Goal: Task Accomplishment & Management: Complete application form

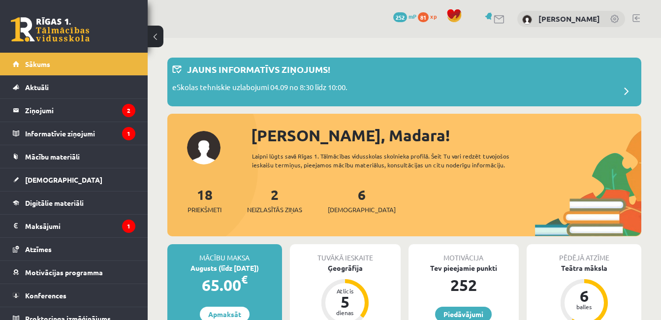
click at [283, 190] on div "2 Neizlasītās ziņas" at bounding box center [274, 199] width 55 height 31
click at [278, 191] on link "2 Neizlasītās ziņas" at bounding box center [274, 200] width 55 height 29
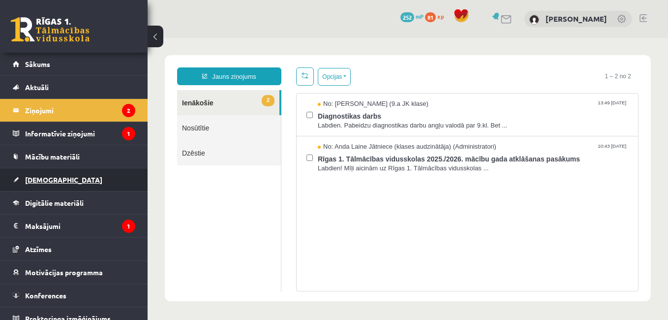
click at [57, 169] on link "[DEMOGRAPHIC_DATA]" at bounding box center [74, 179] width 123 height 23
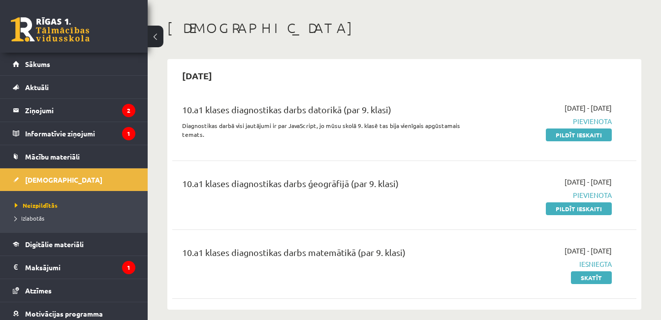
scroll to position [57, 0]
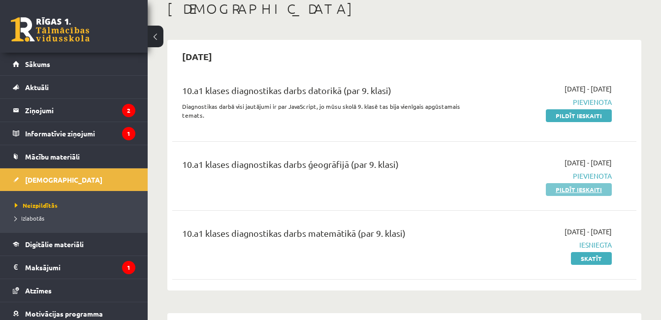
click at [563, 189] on link "Pildīt ieskaiti" at bounding box center [579, 189] width 66 height 13
drag, startPoint x: 563, startPoint y: 189, endPoint x: 381, endPoint y: 45, distance: 231.3
click at [381, 45] on div "2025-09-07" at bounding box center [404, 56] width 464 height 23
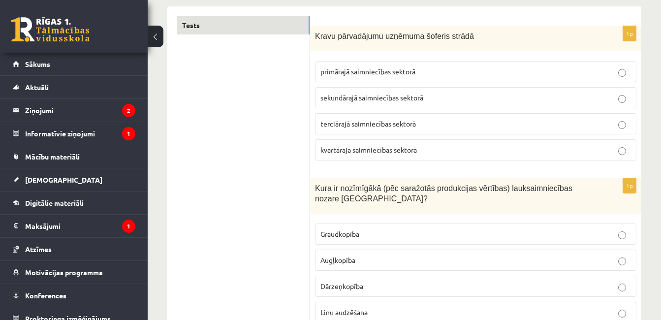
scroll to position [158, 0]
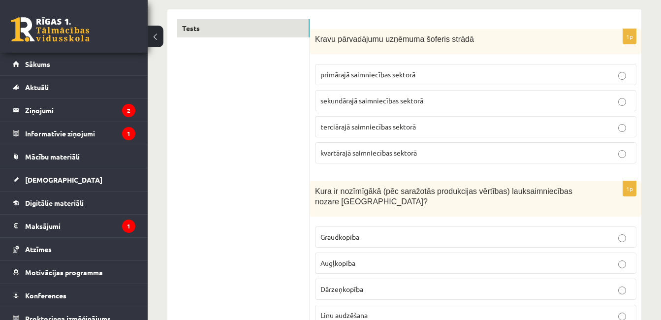
click at [383, 125] on span "terciārajā saimniecības sektorā" at bounding box center [367, 126] width 95 height 9
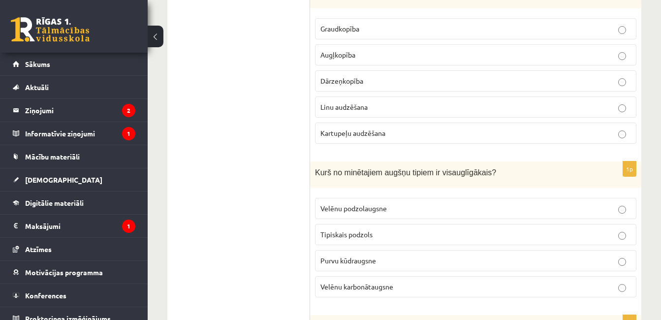
scroll to position [374, 0]
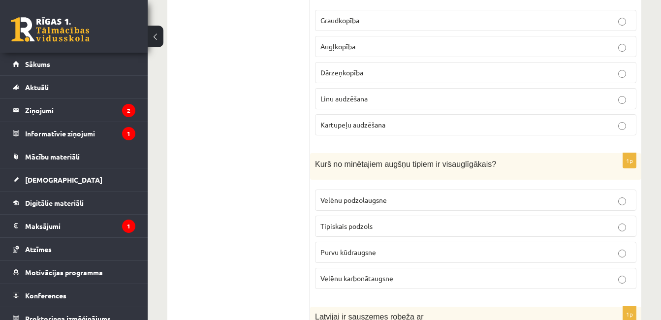
click at [410, 25] on p "Graudkopība" at bounding box center [475, 20] width 311 height 10
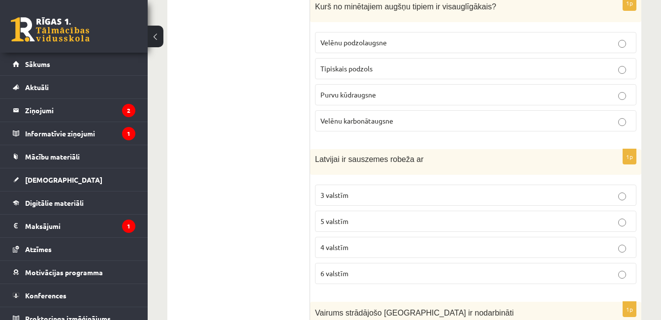
scroll to position [565, 0]
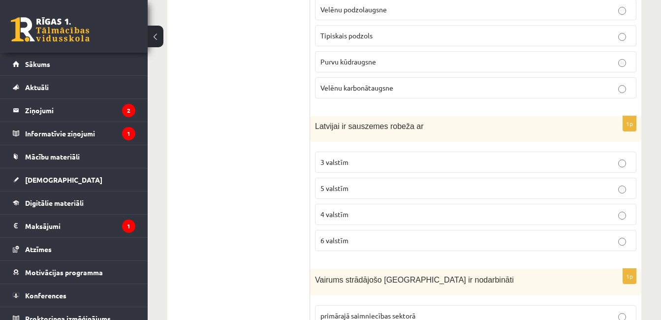
click at [425, 95] on label "Velēnu karbonātaugsne" at bounding box center [475, 87] width 321 height 21
click at [397, 208] on label "4 valstīm" at bounding box center [475, 214] width 321 height 21
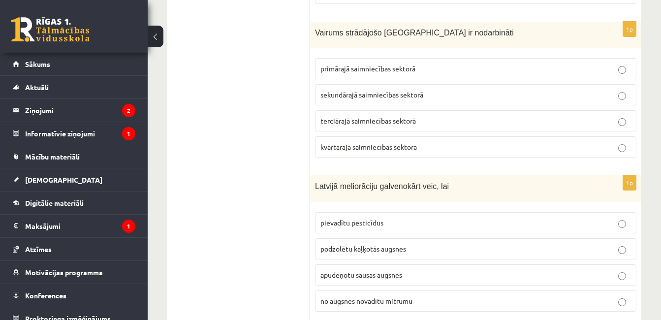
scroll to position [821, 0]
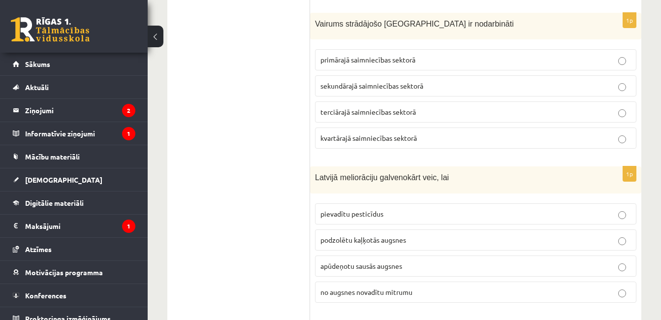
click at [367, 112] on span "terciārajā saimniecības sektorā" at bounding box center [367, 111] width 95 height 9
click at [388, 292] on span "no augsnes novadītu mitrumu" at bounding box center [366, 291] width 92 height 9
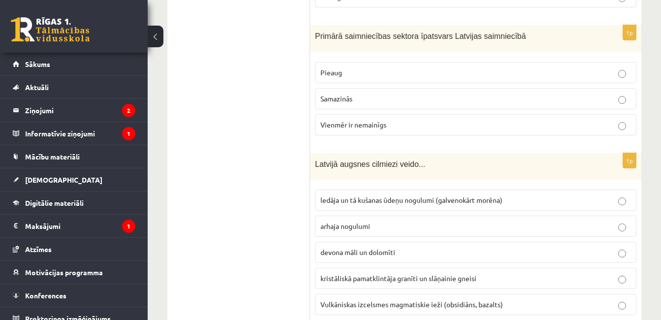
scroll to position [1136, 0]
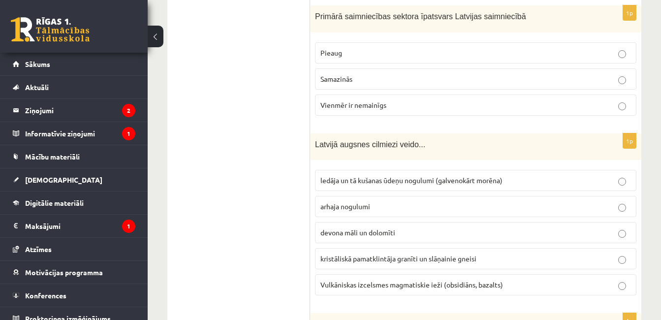
click at [464, 182] on span "ledāja un tā kušanas ūdeņu nogulumi (galvenokārt morēna)" at bounding box center [411, 180] width 182 height 9
click at [443, 70] on label "Samazinās" at bounding box center [475, 78] width 321 height 21
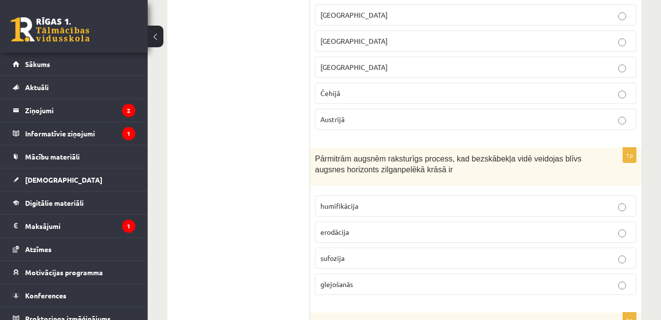
scroll to position [1490, 0]
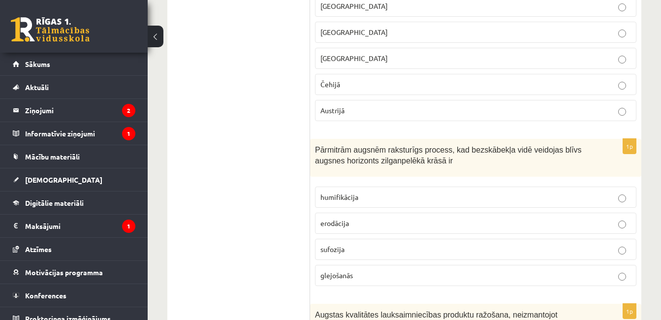
click at [565, 83] on p "Čehijā" at bounding box center [475, 84] width 311 height 10
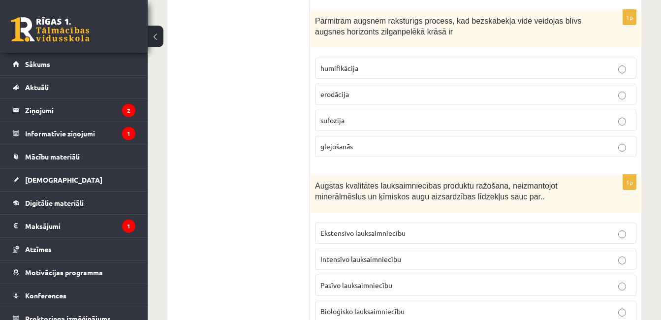
scroll to position [1628, 0]
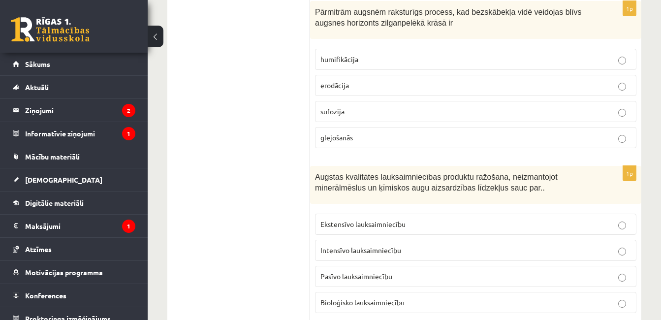
click at [496, 139] on p "glejošanās" at bounding box center [475, 137] width 311 height 10
click at [416, 305] on p "Bioloģisko lauksaimniecību" at bounding box center [475, 302] width 311 height 10
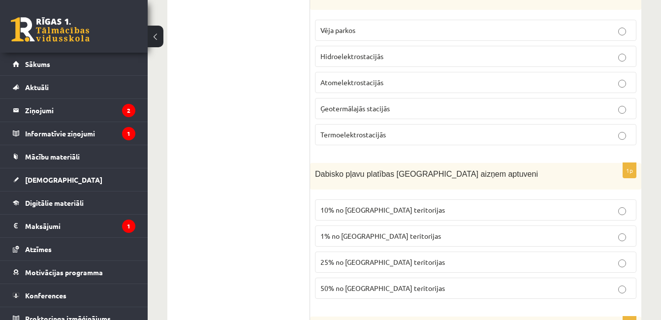
scroll to position [1982, 0]
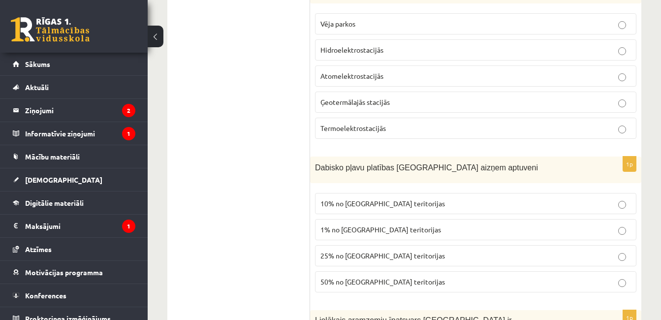
click at [480, 130] on p "Termoelektrostacijās" at bounding box center [475, 128] width 311 height 10
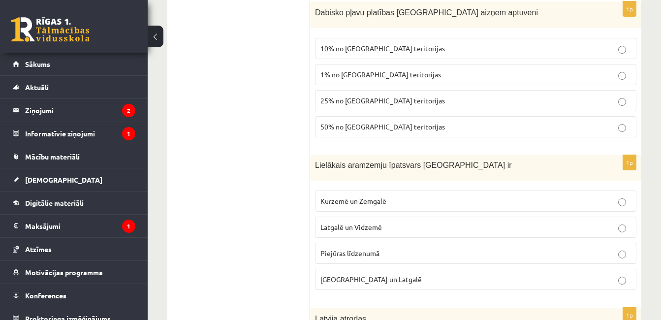
scroll to position [2140, 0]
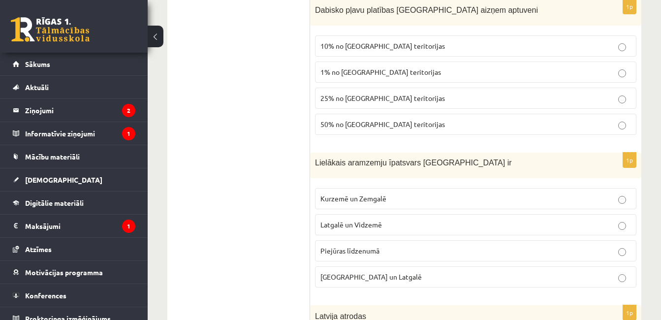
click at [480, 41] on p "10% no Latvijas teritorijas" at bounding box center [475, 46] width 311 height 10
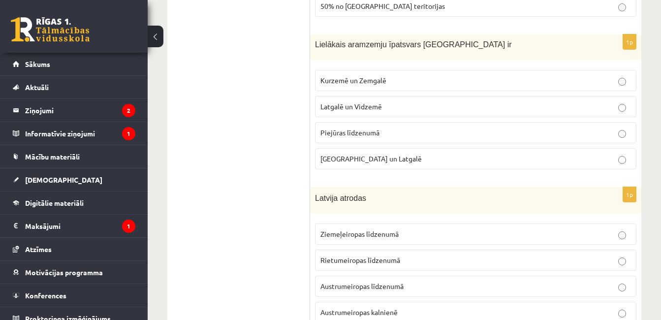
scroll to position [2278, 0]
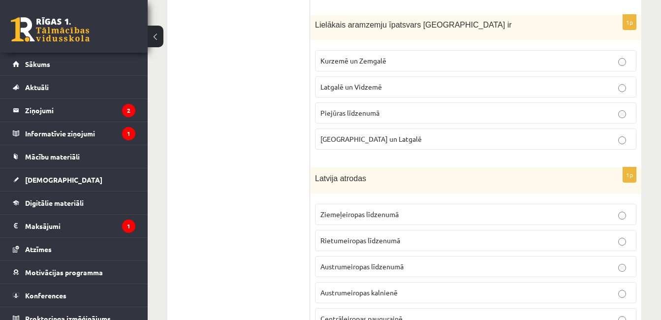
click at [554, 61] on p "Kurzemē un Zemgalē" at bounding box center [475, 61] width 311 height 10
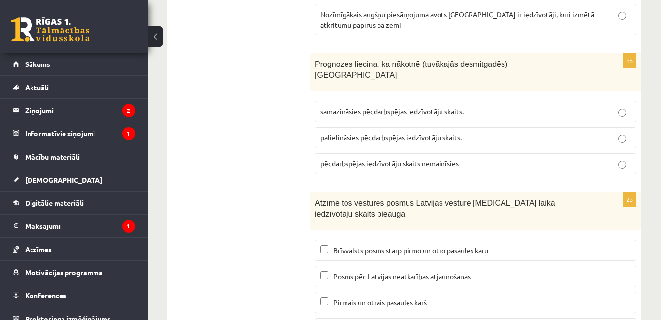
scroll to position [4678, 0]
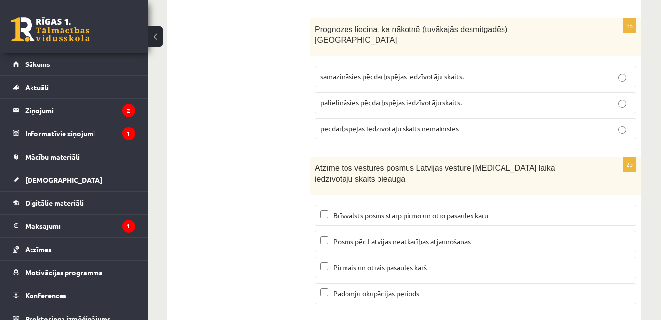
click at [495, 205] on label "Brīvvalsts posms starp pirmo un otro pasaules karu" at bounding box center [475, 215] width 321 height 21
click at [462, 288] on p "Padomju okupācijas periods" at bounding box center [475, 293] width 311 height 10
click at [508, 97] on p "palielināsies pēcdarbspējas iedzīvotāju skaits." at bounding box center [475, 102] width 311 height 10
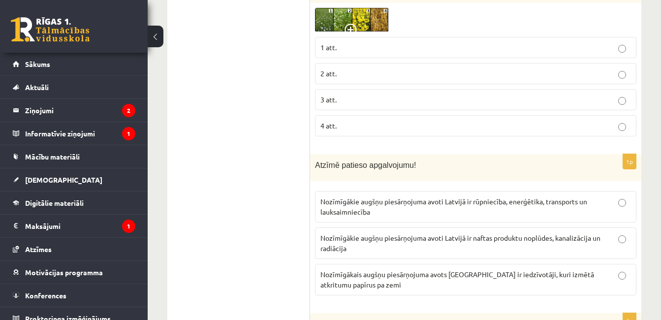
scroll to position [4376, 0]
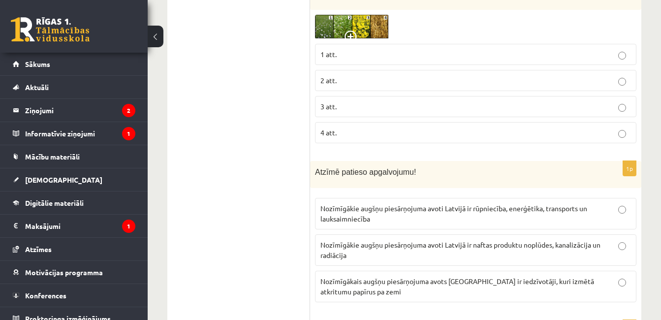
click at [593, 96] on label "3 att." at bounding box center [475, 106] width 321 height 21
click at [497, 253] on p "Nozīmīgākie augšņu piesārņojuma avoti Latvijā ir naftas produktu noplūdes, kana…" at bounding box center [475, 250] width 311 height 21
click at [511, 223] on p "Nozīmīgākie augšņu piesārņojuma avoti Latvijā ir rūpniecība, enerģētika, transp…" at bounding box center [475, 213] width 311 height 21
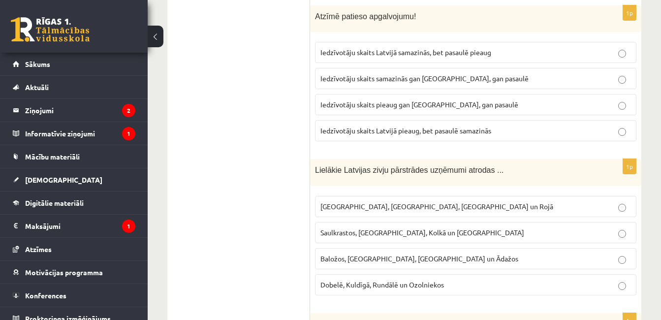
scroll to position [4041, 0]
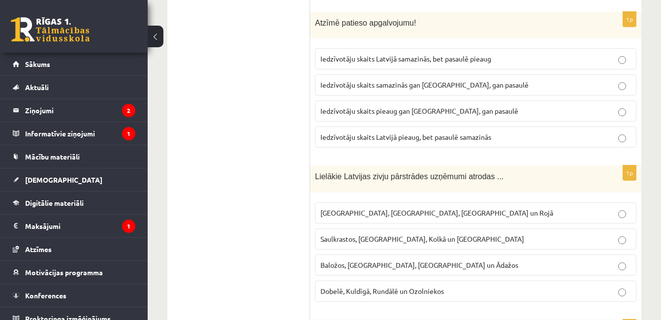
click at [472, 130] on label "Iedzīvotāju skaits Latvijā pieaug, bet pasaulē samazinās" at bounding box center [475, 137] width 321 height 21
click at [426, 219] on label "Rīgā, Liepājā, Salacgrīvā un Rojā" at bounding box center [475, 212] width 321 height 21
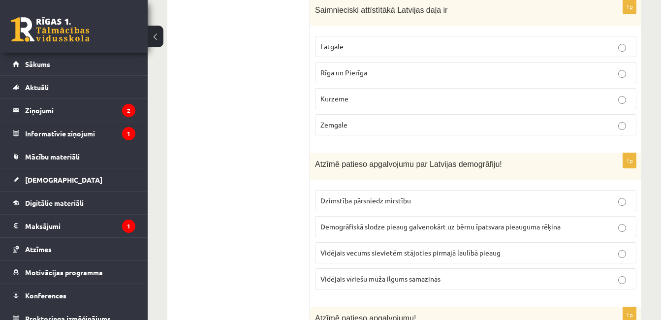
scroll to position [3726, 0]
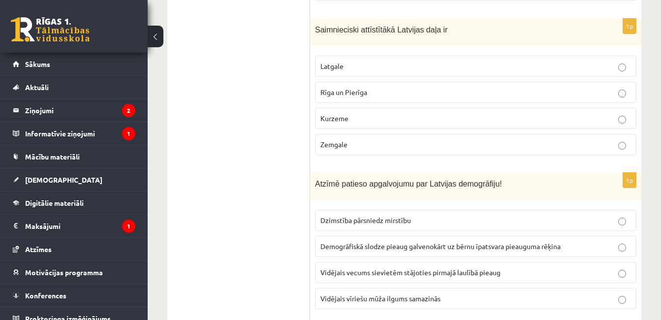
click at [576, 83] on label "Rīga un Pierīga" at bounding box center [475, 92] width 321 height 21
click at [464, 273] on span "Vidējais vecums sievietēm stājoties pirmajā laulībā pieaug" at bounding box center [410, 272] width 180 height 9
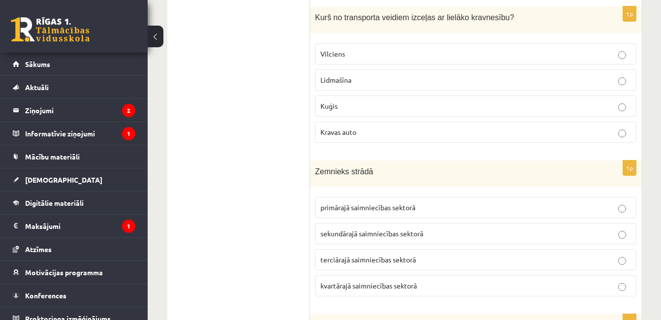
scroll to position [3411, 0]
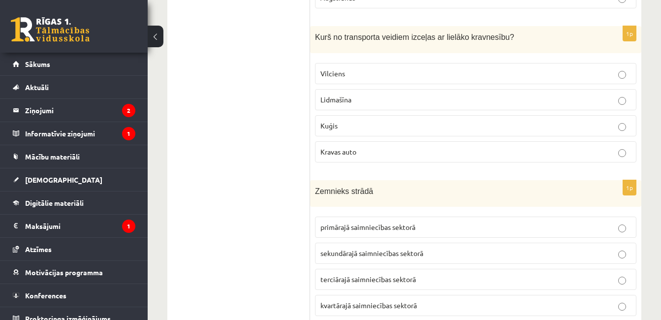
click at [347, 230] on span "primārajā saimniecības sektorā" at bounding box center [367, 226] width 95 height 9
click at [378, 130] on p "Kuģis" at bounding box center [475, 126] width 311 height 10
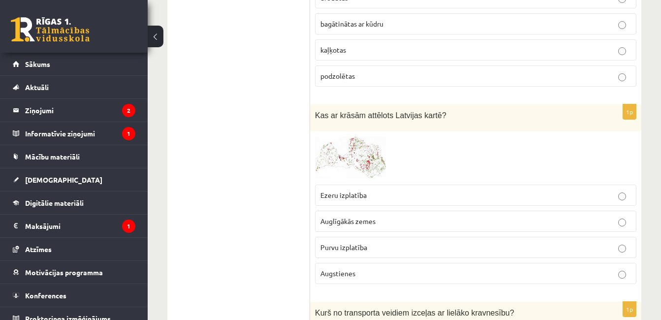
scroll to position [3116, 0]
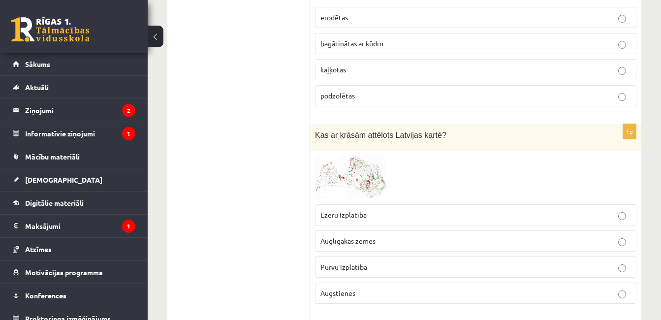
click at [401, 243] on p "Auglīgākās zemes" at bounding box center [475, 241] width 311 height 10
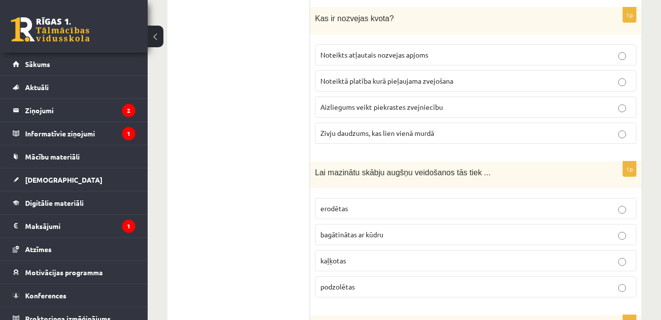
scroll to position [2919, 0]
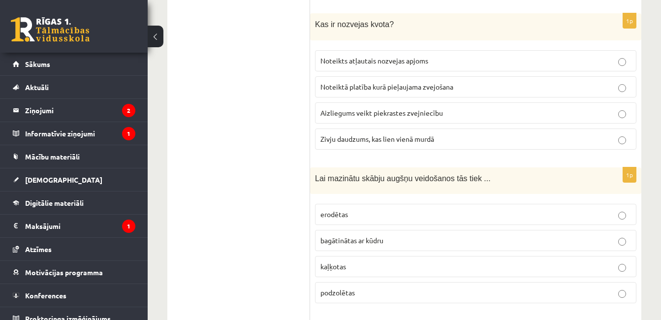
click at [420, 60] on span "Noteikts atļautais nozvejas apjoms" at bounding box center [374, 60] width 108 height 9
click at [376, 267] on p "kaļķotas" at bounding box center [475, 266] width 311 height 10
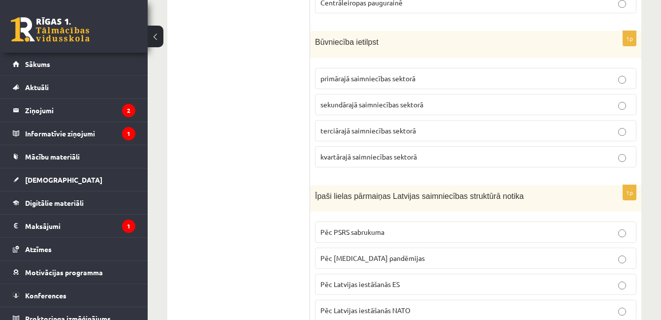
scroll to position [2602, 0]
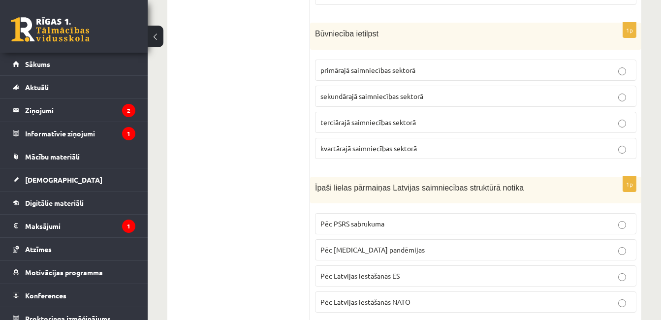
click at [472, 83] on fieldset "primārajā saimniecības sektorā sekundārajā saimniecības sektorā terciārajā saim…" at bounding box center [475, 108] width 321 height 107
click at [469, 87] on label "sekundārajā saimniecības sektorā" at bounding box center [475, 96] width 321 height 21
click at [442, 221] on p "Pēc PSRS sabrukuma" at bounding box center [475, 224] width 311 height 10
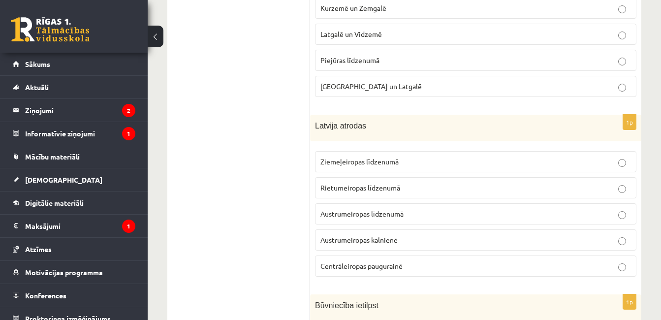
scroll to position [2326, 0]
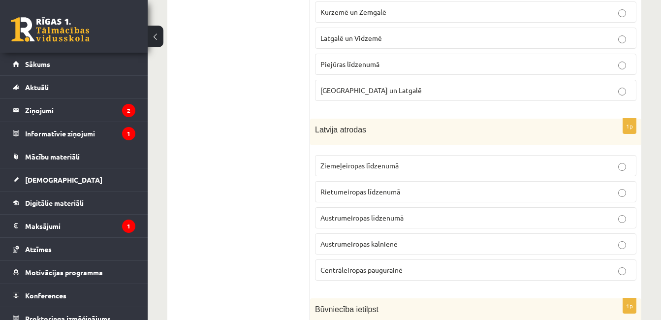
click at [632, 50] on fieldset "Kurzemē un Zemgalē Latgalē un Vidzemē Piejūras līdzenumā Sēlijā un Latgalē" at bounding box center [475, 50] width 321 height 107
click at [430, 217] on p "Austrumeiropas līdzenumā" at bounding box center [475, 218] width 311 height 10
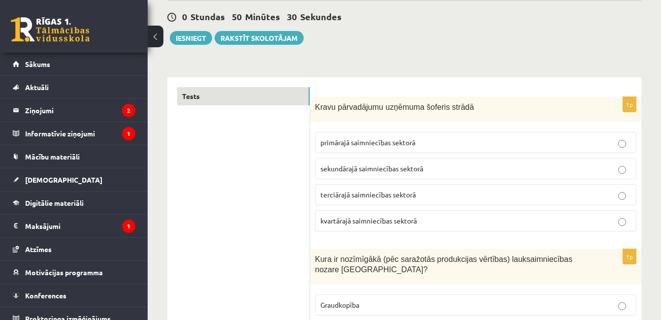
scroll to position [0, 0]
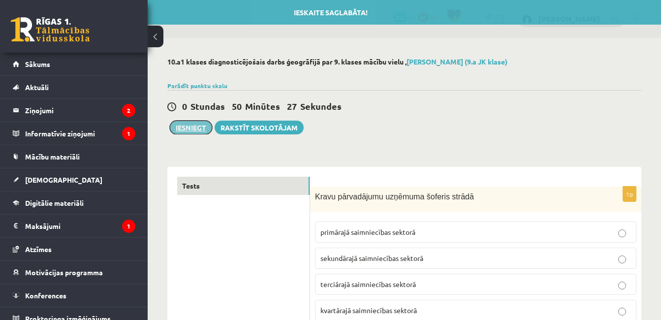
click at [187, 127] on button "Iesniegt" at bounding box center [191, 128] width 42 height 14
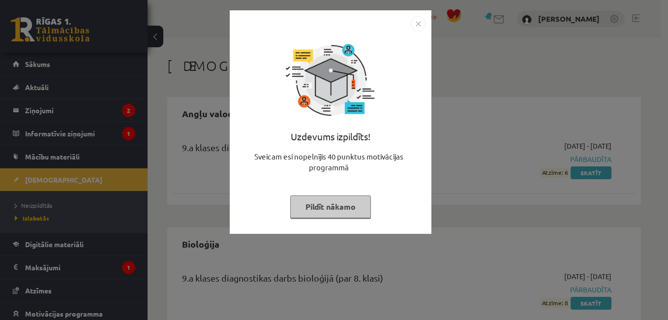
click at [417, 27] on img "Close" at bounding box center [418, 23] width 15 height 15
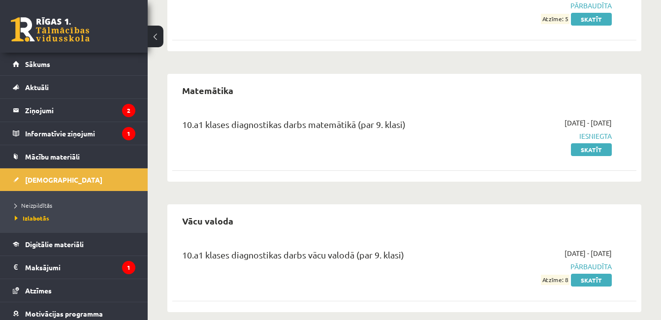
scroll to position [1017, 0]
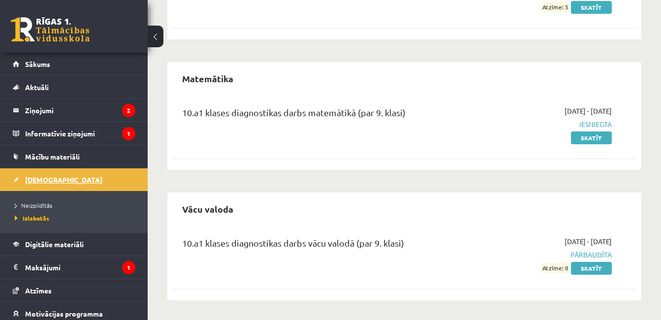
click at [51, 175] on link "[DEMOGRAPHIC_DATA]" at bounding box center [74, 179] width 123 height 23
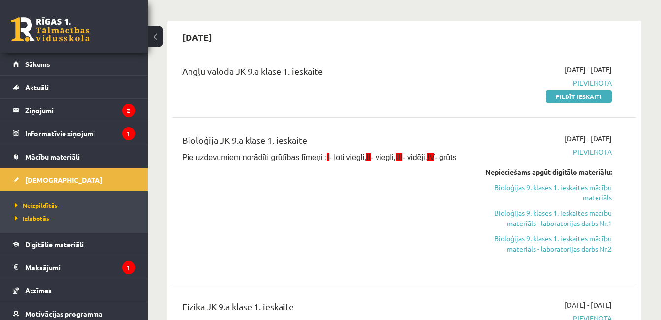
scroll to position [1, 0]
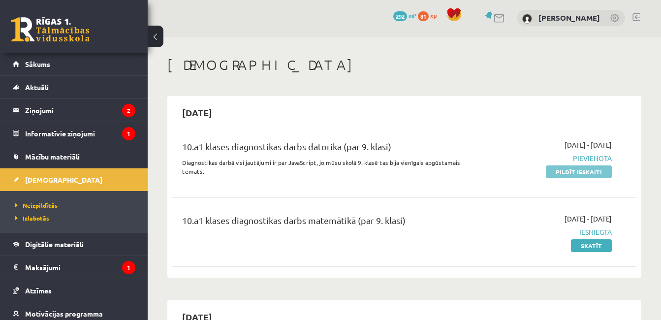
click at [584, 172] on link "Pildīt ieskaiti" at bounding box center [579, 171] width 66 height 13
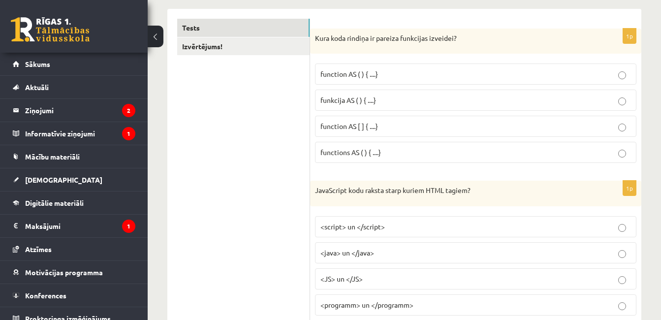
scroll to position [177, 0]
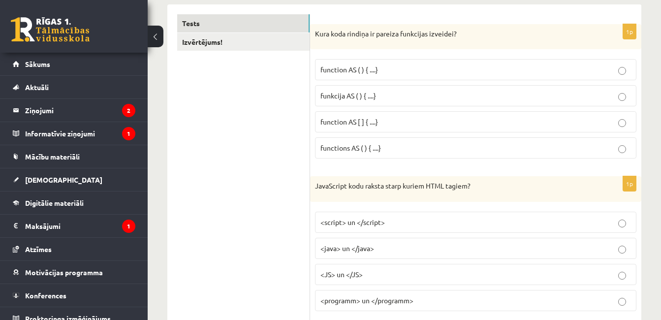
click at [419, 97] on p "funkcija AS ( ) { ....}" at bounding box center [475, 96] width 311 height 10
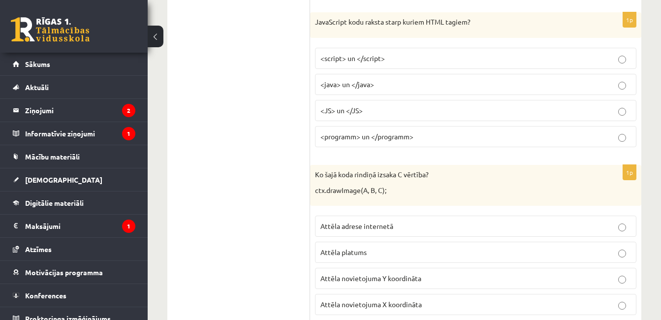
scroll to position [361, 0]
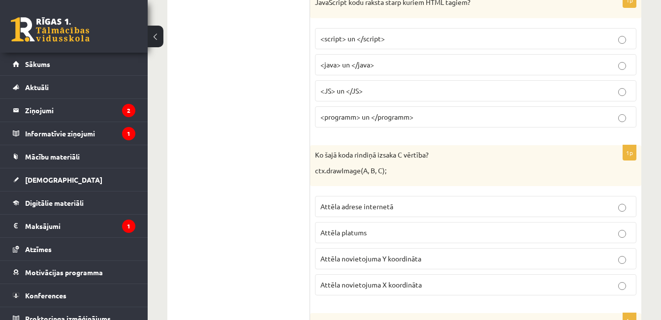
click at [460, 36] on p "<script> un </script>" at bounding box center [475, 38] width 311 height 10
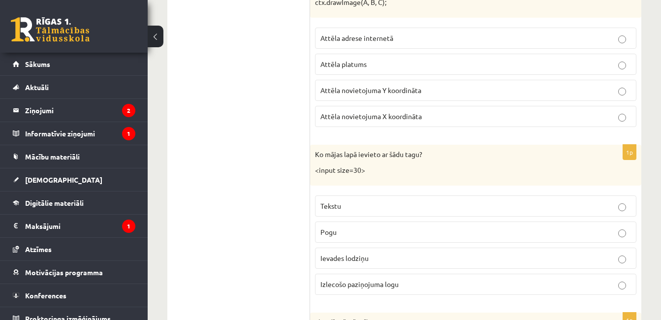
scroll to position [538, 0]
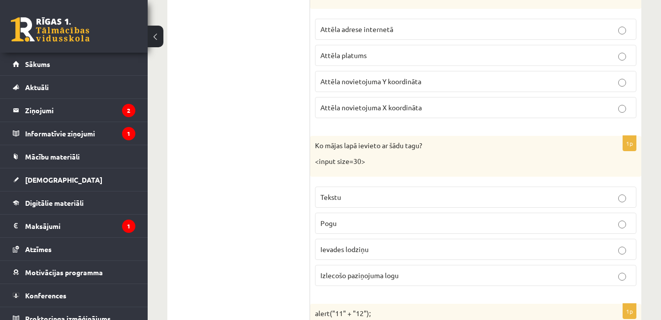
click at [465, 101] on label "Attēla novietojuma X koordināta" at bounding box center [475, 107] width 321 height 21
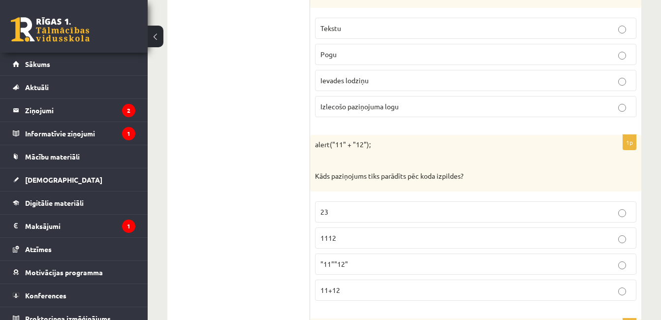
scroll to position [715, 0]
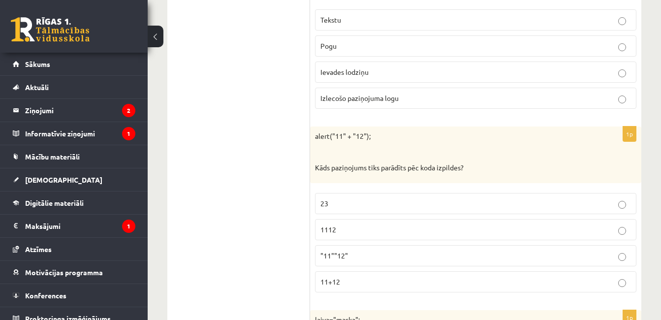
click at [520, 79] on label "Ievades lodziņu" at bounding box center [475, 72] width 321 height 21
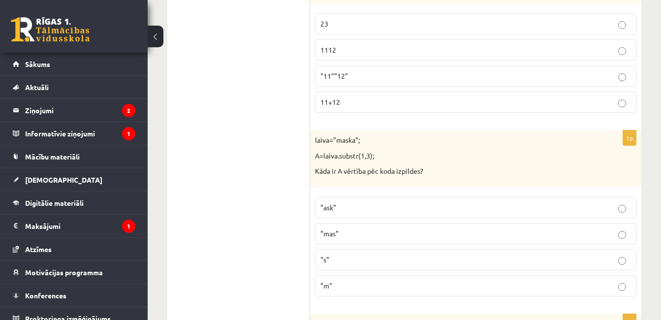
scroll to position [899, 0]
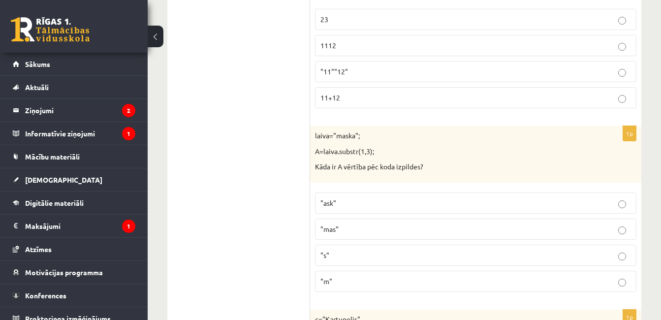
click at [492, 15] on p "23" at bounding box center [475, 19] width 311 height 10
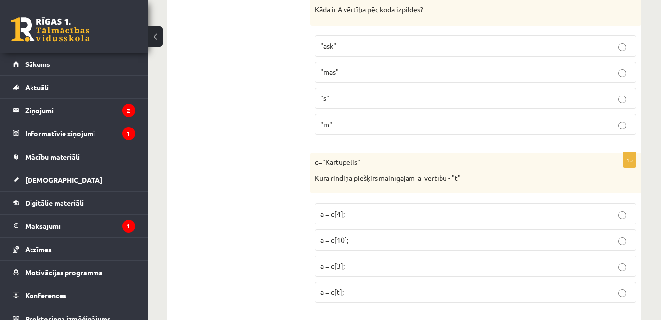
scroll to position [1057, 0]
click at [477, 46] on p ""ask"" at bounding box center [475, 45] width 311 height 10
click at [371, 255] on label "a = c[3];" at bounding box center [475, 265] width 321 height 21
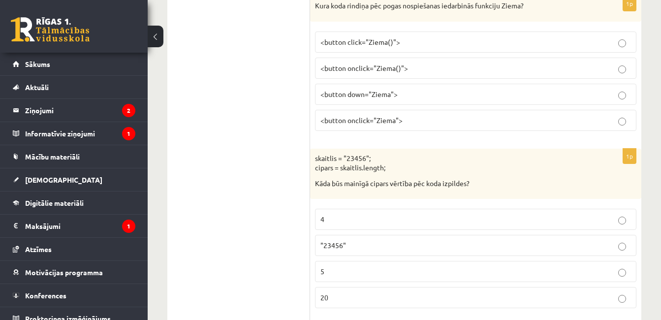
scroll to position [1372, 0]
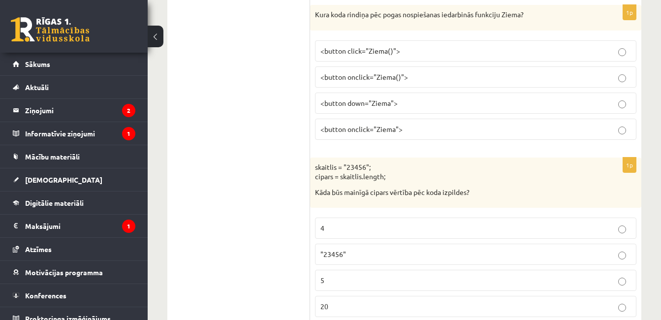
click at [395, 125] on span "<button onclick="Ziema">" at bounding box center [361, 129] width 82 height 9
click at [410, 77] on p "<button onclick="Ziema()">" at bounding box center [475, 77] width 311 height 10
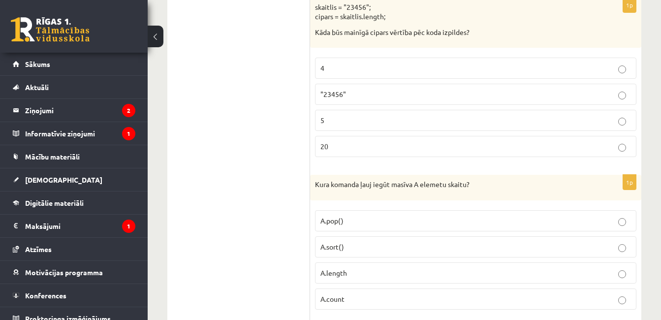
scroll to position [1536, 0]
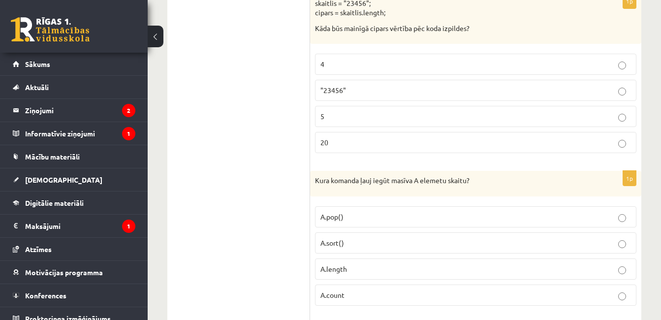
click at [387, 267] on p "A.length" at bounding box center [475, 269] width 311 height 10
click at [426, 109] on label "5" at bounding box center [475, 116] width 321 height 21
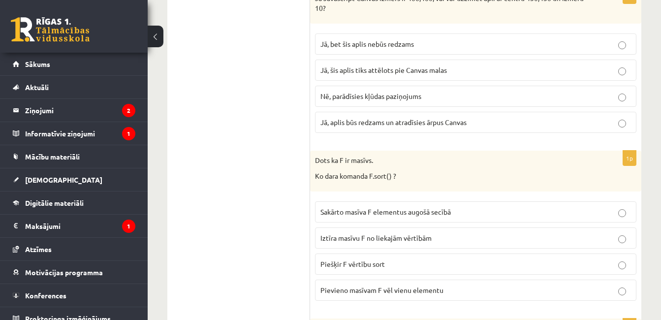
scroll to position [1890, 0]
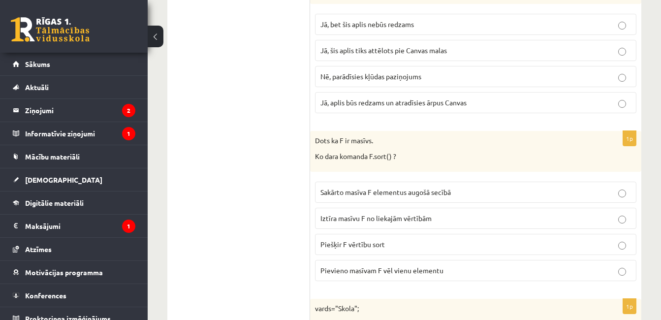
click at [470, 49] on p "Jā, šis aplis tiks attēlots pie Canvas malas" at bounding box center [475, 50] width 311 height 10
click at [515, 182] on fieldset "Sakārto masīva F elementus augošā secībā Iztīra masīvu F no liekajām vērtībām P…" at bounding box center [475, 230] width 321 height 107
click at [518, 194] on p "Sakārto masīva F elementus augošā secībā" at bounding box center [475, 192] width 311 height 10
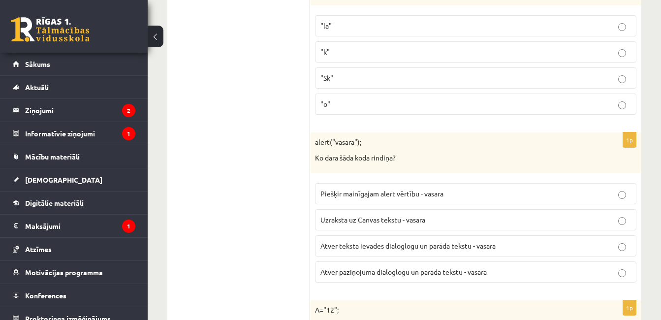
scroll to position [2245, 0]
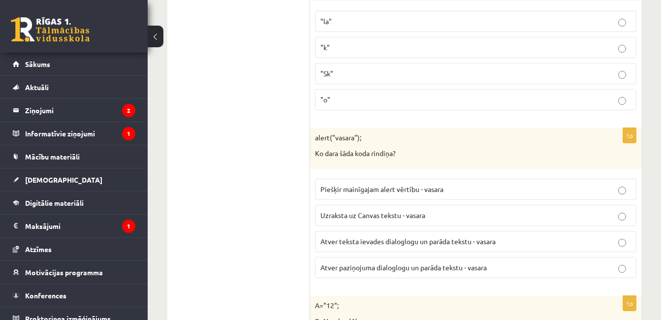
click at [542, 97] on p ""o"" at bounding box center [475, 100] width 311 height 10
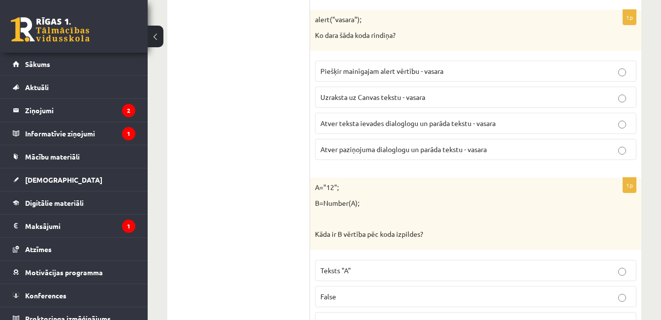
scroll to position [2382, 0]
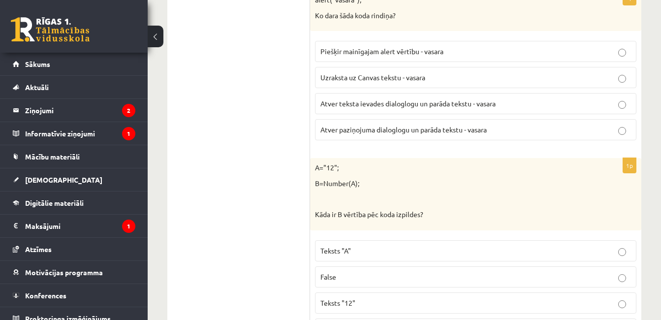
click at [456, 134] on p "Atver paziņojuma dialoglogu un parāda tekstu - vasara" at bounding box center [475, 130] width 311 height 10
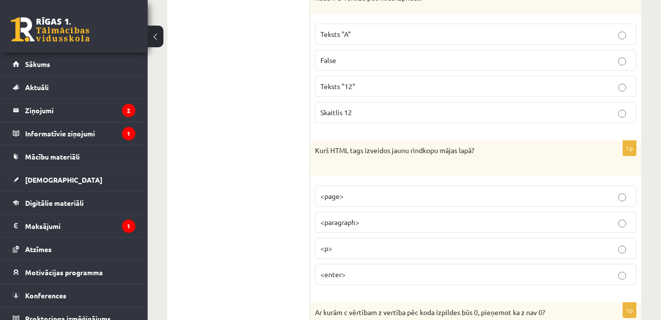
scroll to position [2619, 0]
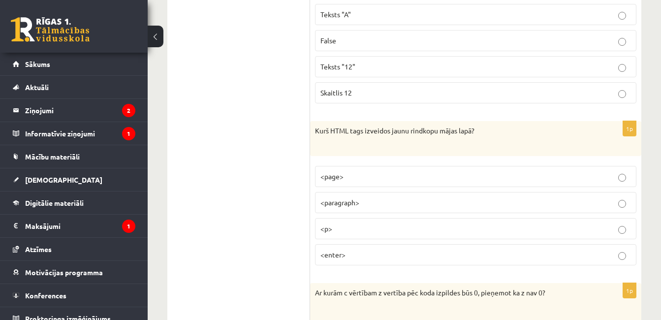
click at [529, 81] on fieldset "Teksts "A" False Teksts "12" Skaitlis 12" at bounding box center [475, 52] width 321 height 107
click at [532, 86] on label "Skaitlis 12" at bounding box center [475, 92] width 321 height 21
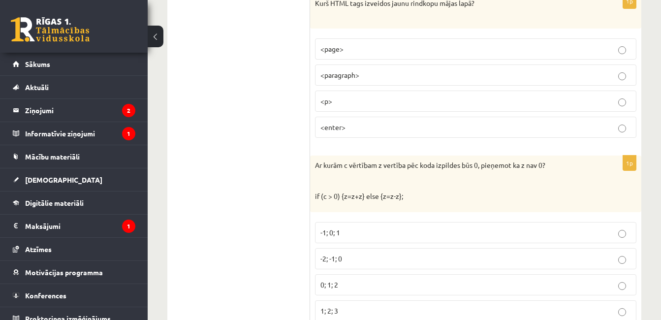
scroll to position [2743, 0]
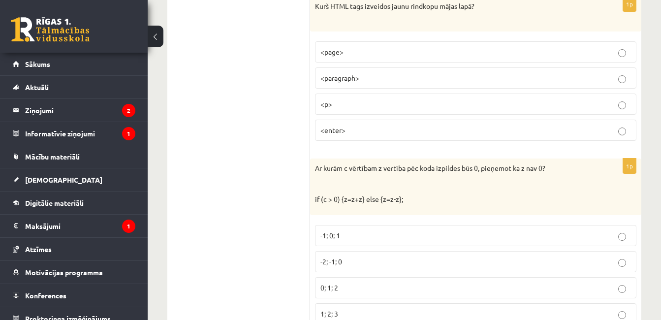
click at [450, 93] on fieldset "<page> <paragraph> <p> <enter>" at bounding box center [475, 89] width 321 height 107
click at [449, 251] on label "-2; -1; 0" at bounding box center [475, 261] width 321 height 21
click at [490, 103] on p "<p>" at bounding box center [475, 104] width 311 height 10
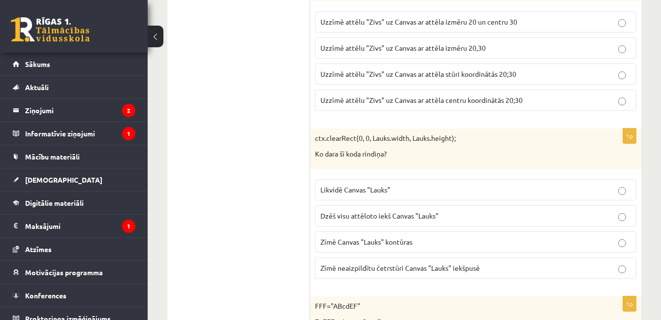
scroll to position [3137, 0]
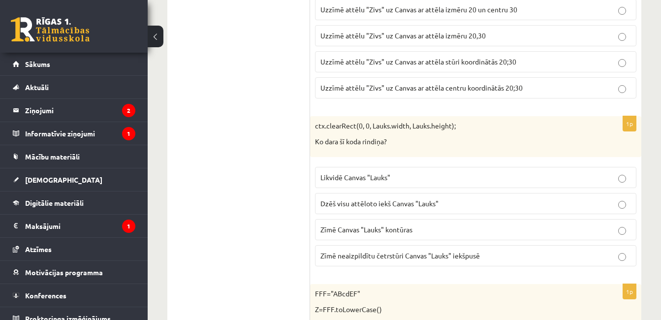
click at [536, 65] on p "Uzzīmē attēlu "Zivs" uz Canvas ar attēla stūri koordinātās 20;30" at bounding box center [475, 62] width 311 height 10
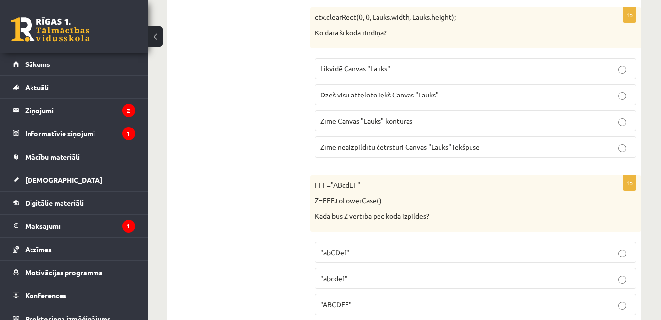
scroll to position [3255, 0]
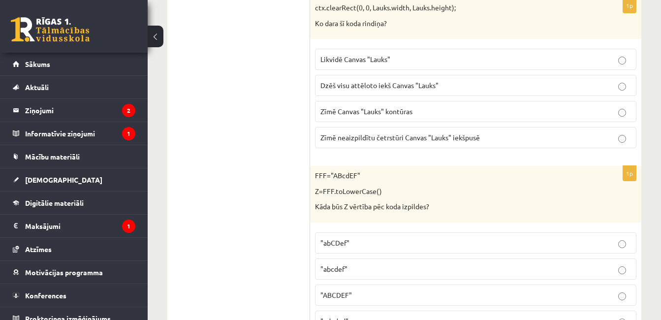
click at [605, 89] on p "Dzēš visu attēloto iekš Canvas "Lauks"" at bounding box center [475, 85] width 311 height 10
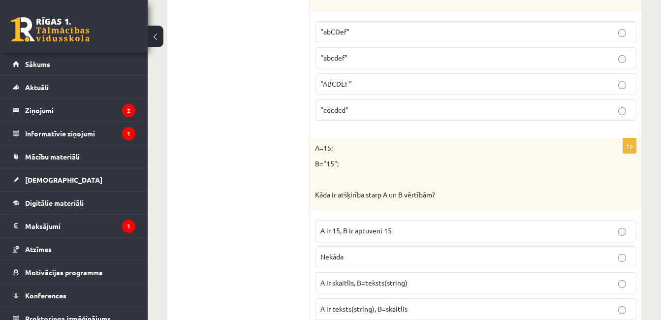
scroll to position [3472, 0]
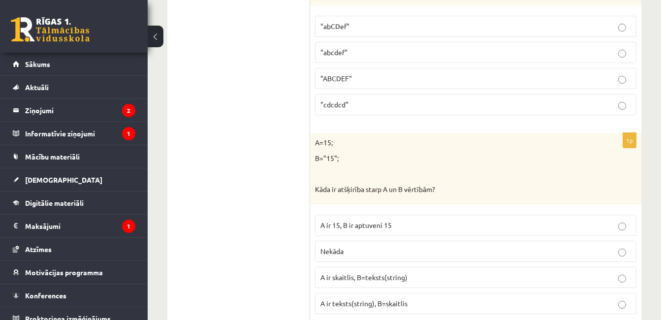
click at [455, 52] on p ""abcdef"" at bounding box center [475, 52] width 311 height 10
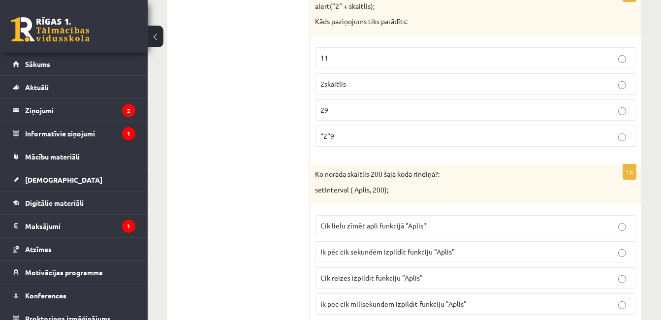
scroll to position [5001, 0]
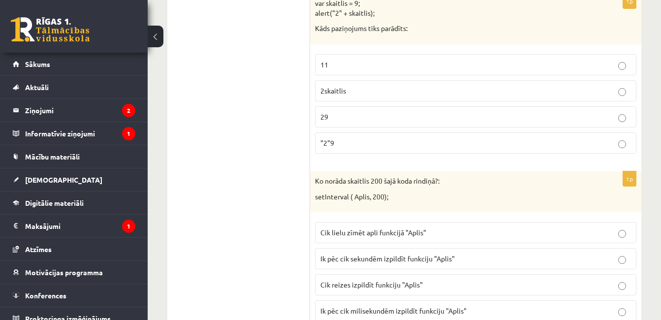
click at [430, 307] on p "Ik pēc cik milisekundēm izpildīt funkciju "Aplis"" at bounding box center [475, 311] width 311 height 10
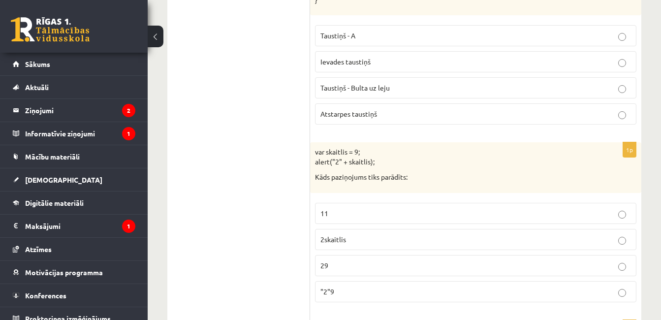
scroll to position [4844, 0]
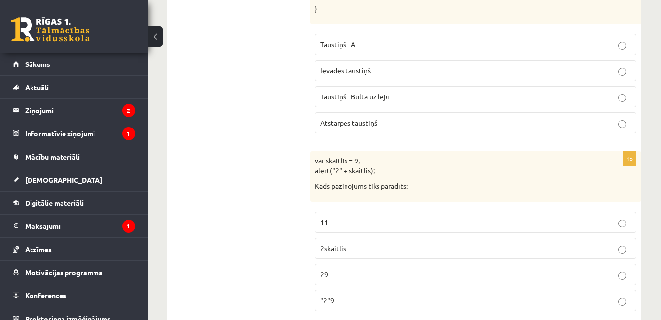
click at [502, 257] on label "2skaitlis" at bounding box center [475, 248] width 321 height 21
click at [506, 272] on p "29" at bounding box center [475, 274] width 311 height 10
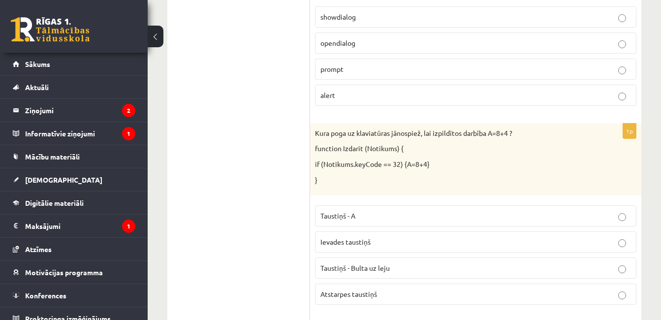
scroll to position [4666, 0]
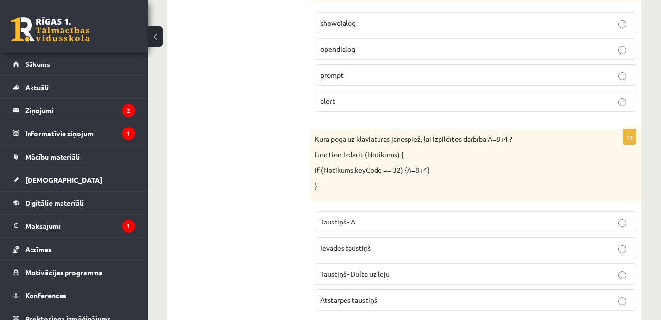
click at [388, 301] on p "Atstarpes taustiņš" at bounding box center [475, 300] width 311 height 10
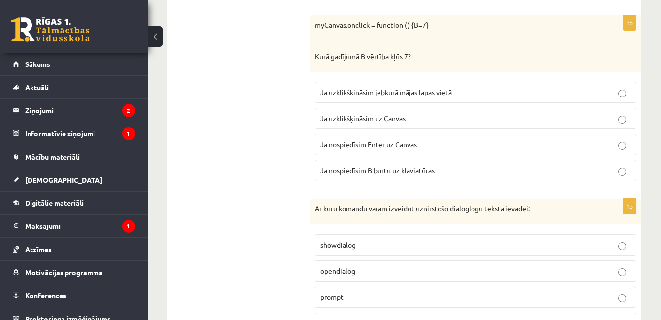
scroll to position [4456, 0]
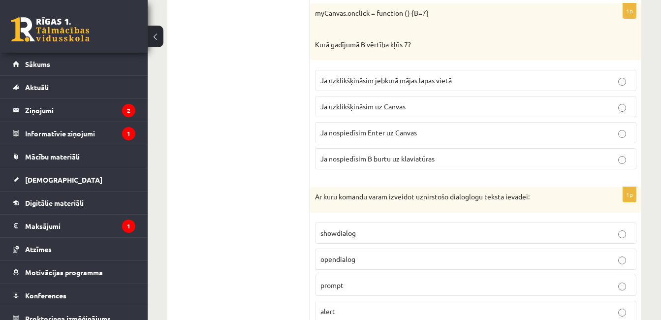
click at [435, 109] on p "Ja uzklikšķināsim uz Canvas" at bounding box center [475, 106] width 311 height 10
click at [372, 284] on p "prompt" at bounding box center [475, 285] width 311 height 10
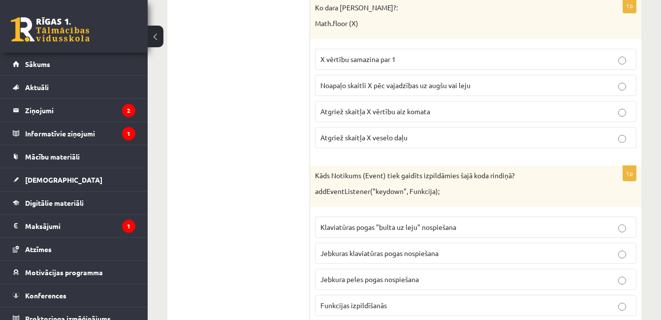
scroll to position [4121, 0]
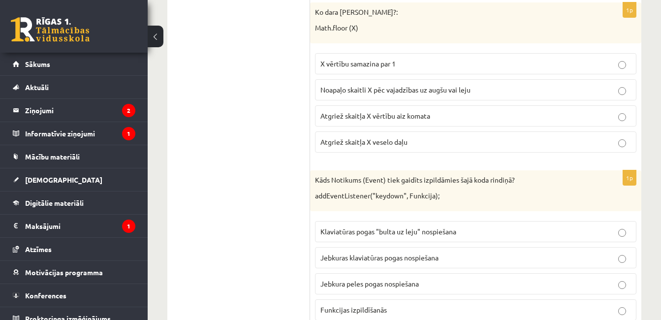
click at [468, 258] on p "Jebkuras klaviatūras pogas nospiešana" at bounding box center [475, 258] width 311 height 10
click at [485, 95] on p "Noapaļo skaitli X pēc vajadzības uz augšu vai leju" at bounding box center [475, 90] width 311 height 10
click at [471, 129] on fieldset "X vērtību samazina par 1 Noapaļo skaitli X pēc vajadzības uz augšu vai leju Atg…" at bounding box center [475, 101] width 321 height 107
click at [473, 137] on p "Atgriež skaitļa X veselo daļu" at bounding box center [475, 142] width 311 height 10
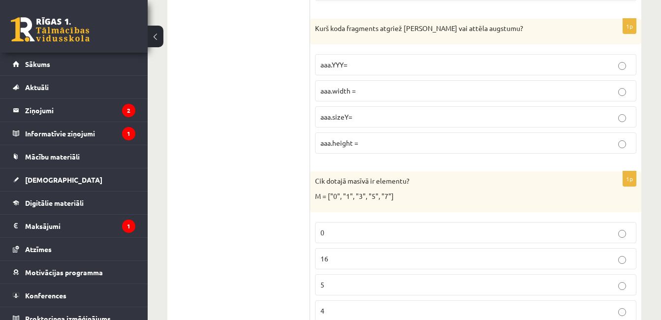
scroll to position [3794, 0]
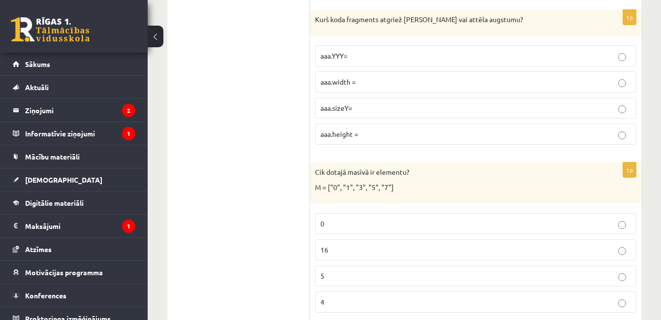
click at [484, 125] on label "aaa.height =" at bounding box center [475, 134] width 321 height 21
drag, startPoint x: 442, startPoint y: 262, endPoint x: 443, endPoint y: 275, distance: 12.5
click at [443, 275] on fieldset "0 16 5 4" at bounding box center [475, 261] width 321 height 107
click at [443, 275] on p "5" at bounding box center [475, 276] width 311 height 10
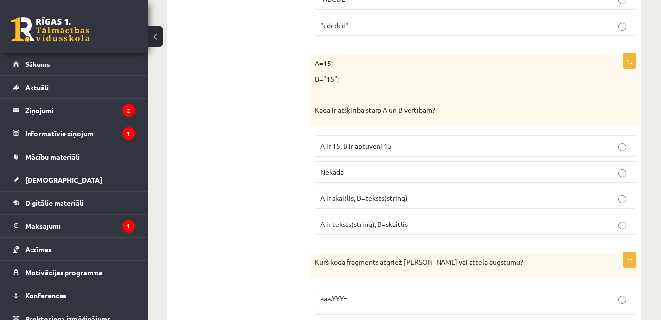
scroll to position [3538, 0]
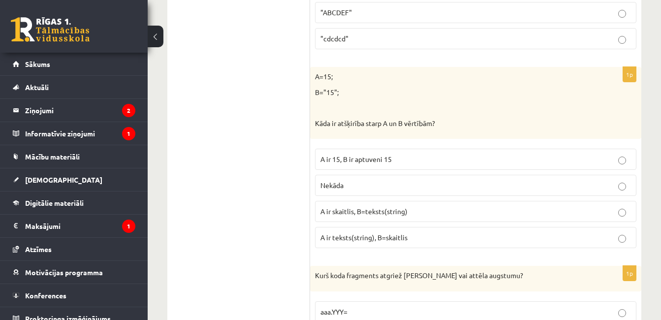
click at [520, 180] on label "Nekāda" at bounding box center [475, 185] width 321 height 21
click at [510, 198] on fieldset "A ir 15, B ir aptuveni 15 Nekāda A ir skaitlis, B=teksts(string) A ir teksts(st…" at bounding box center [475, 197] width 321 height 107
drag, startPoint x: 515, startPoint y: 66, endPoint x: 520, endPoint y: 38, distance: 27.9
click at [520, 38] on p ""cdcdcd"" at bounding box center [475, 38] width 311 height 10
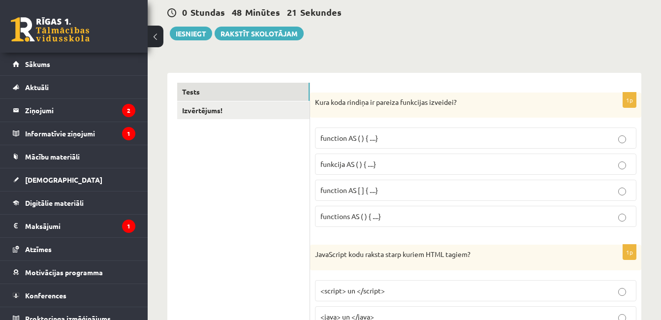
scroll to position [95, 0]
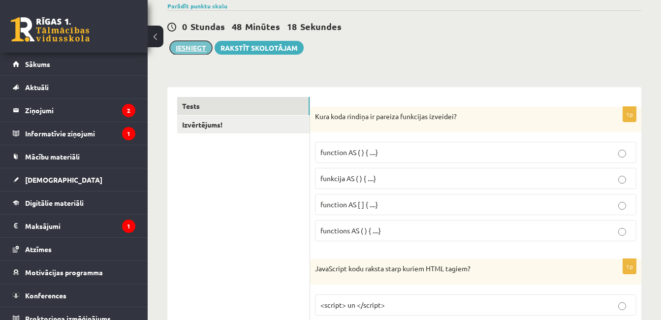
click at [194, 49] on button "Iesniegt" at bounding box center [191, 48] width 42 height 14
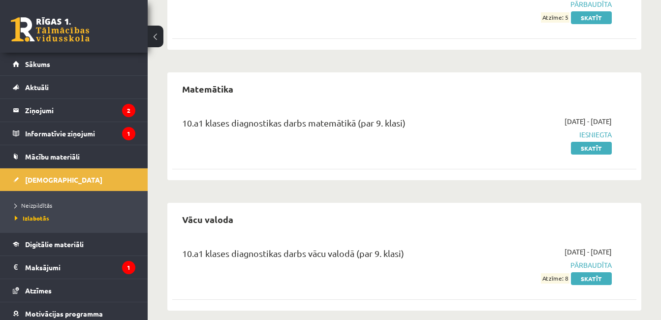
scroll to position [1017, 0]
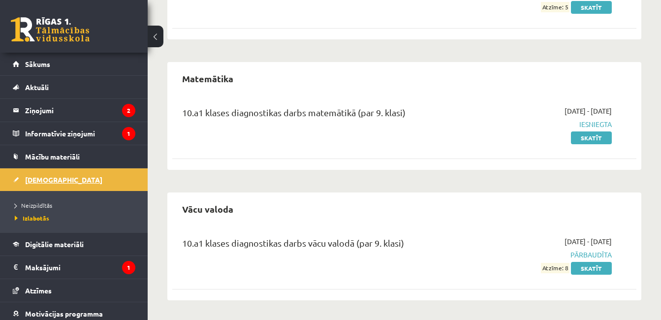
click at [106, 174] on link "[DEMOGRAPHIC_DATA]" at bounding box center [74, 179] width 123 height 23
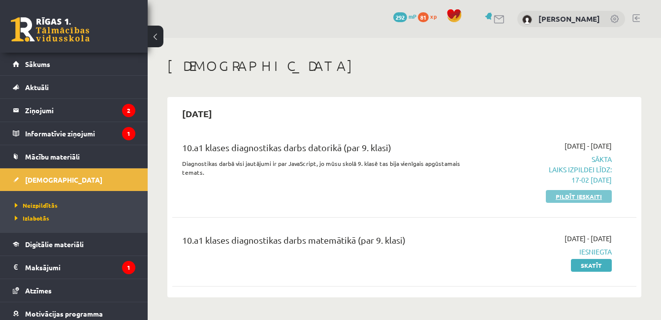
click at [586, 197] on link "Pildīt ieskaiti" at bounding box center [579, 196] width 66 height 13
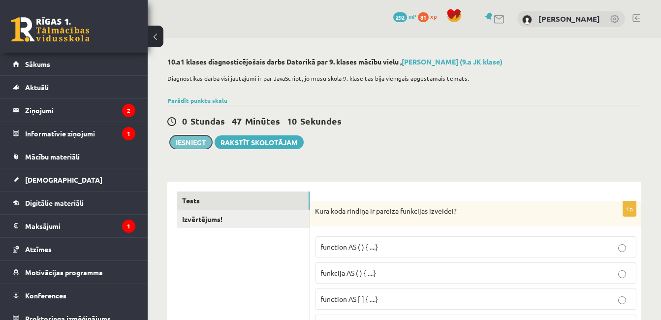
click at [199, 138] on button "Iesniegt" at bounding box center [191, 142] width 42 height 14
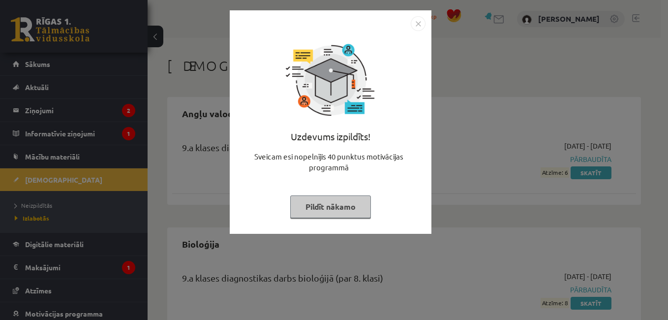
click at [419, 23] on img "Close" at bounding box center [418, 23] width 15 height 15
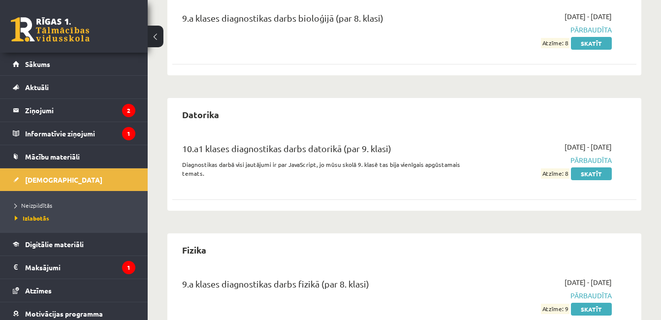
scroll to position [259, 0]
click at [39, 174] on link "[DEMOGRAPHIC_DATA]" at bounding box center [74, 179] width 123 height 23
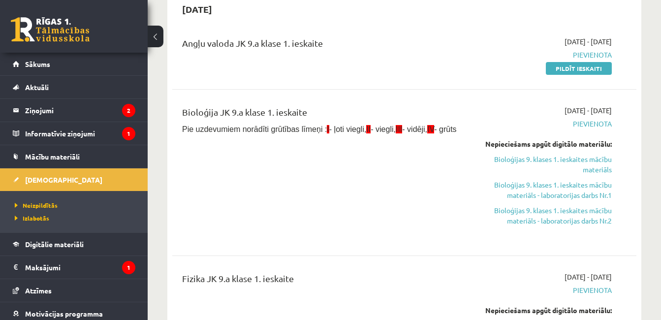
scroll to position [240, 0]
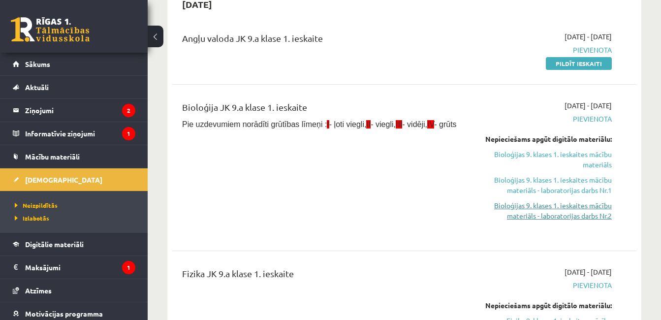
click at [594, 211] on link "Bioloģijas 9. klases 1. ieskaites mācību materiāls - laboratorijas darbs Nr.2" at bounding box center [544, 210] width 133 height 21
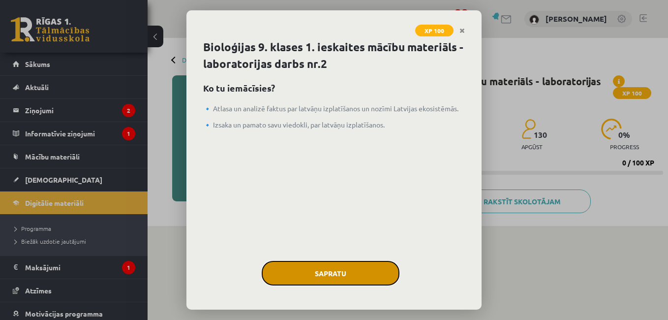
click at [343, 275] on button "Sapratu" at bounding box center [331, 273] width 138 height 25
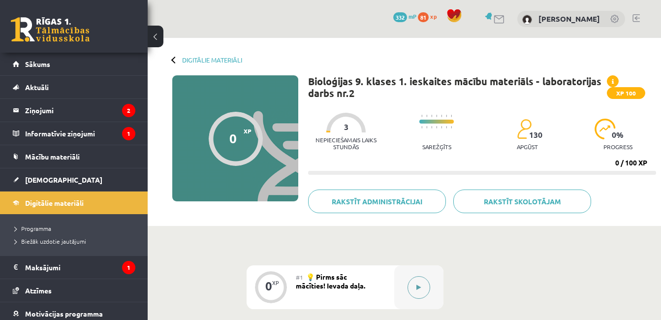
click at [419, 284] on button at bounding box center [419, 287] width 23 height 23
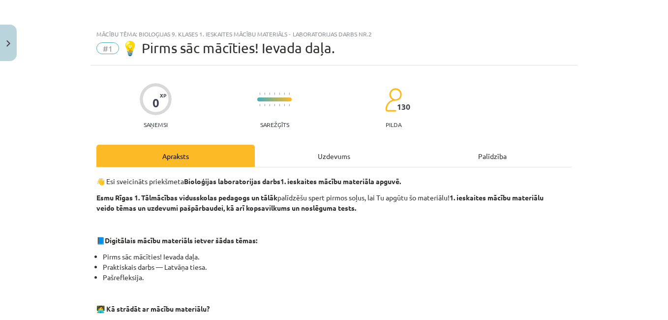
click at [322, 151] on div "Uzdevums" at bounding box center [334, 156] width 158 height 22
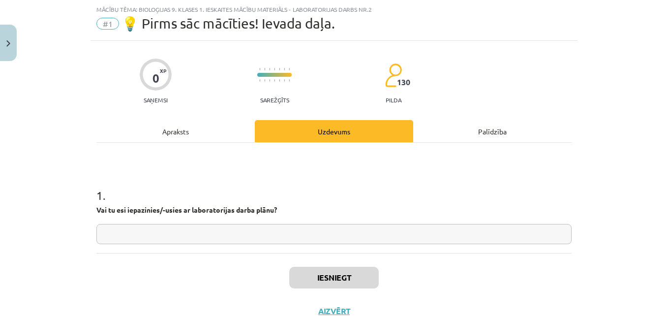
click at [330, 237] on input "text" at bounding box center [333, 234] width 475 height 20
type input "**"
click at [340, 271] on button "Iesniegt" at bounding box center [334, 278] width 90 height 22
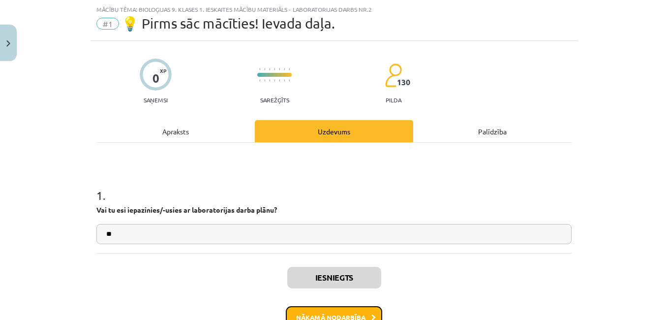
click at [347, 314] on button "Nākamā nodarbība" at bounding box center [334, 317] width 96 height 23
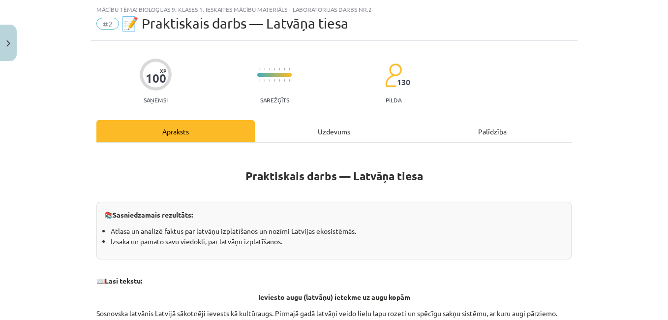
click at [328, 135] on div "Uzdevums" at bounding box center [334, 131] width 158 height 22
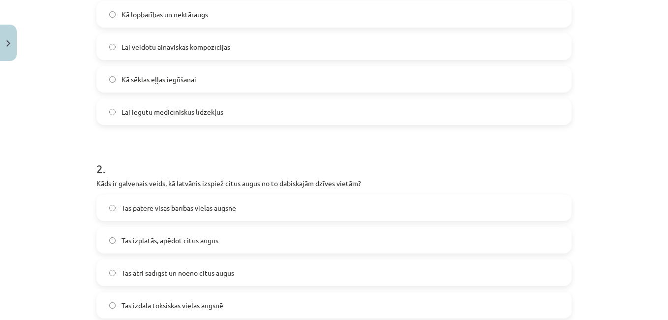
scroll to position [254, 0]
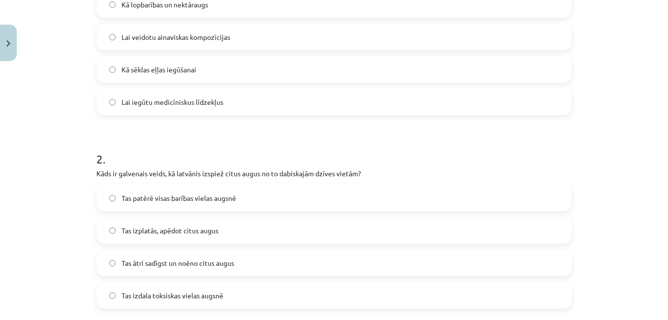
click at [298, 7] on label "Kā lopbarības un nektāraugs" at bounding box center [334, 4] width 474 height 25
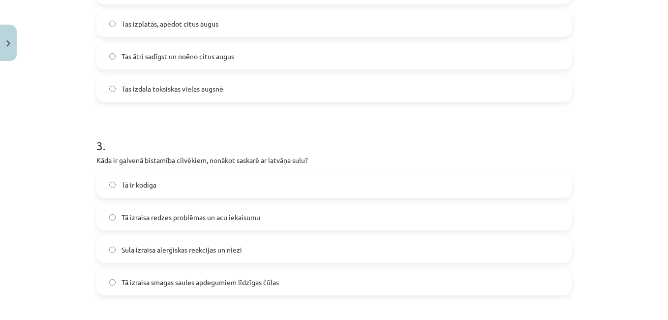
scroll to position [465, 0]
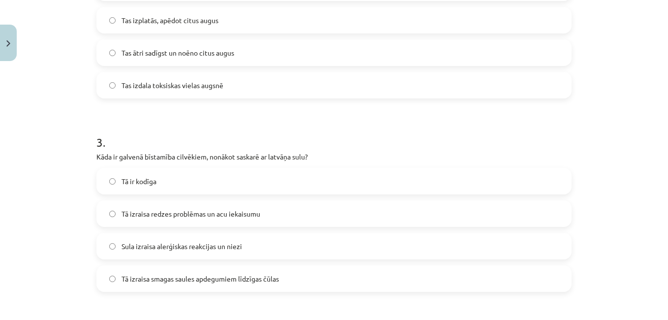
click at [249, 60] on label "Tas ātri sadīgst un noēno citus augus" at bounding box center [334, 52] width 474 height 25
click at [199, 176] on label "Tā ir kodīga" at bounding box center [334, 181] width 474 height 25
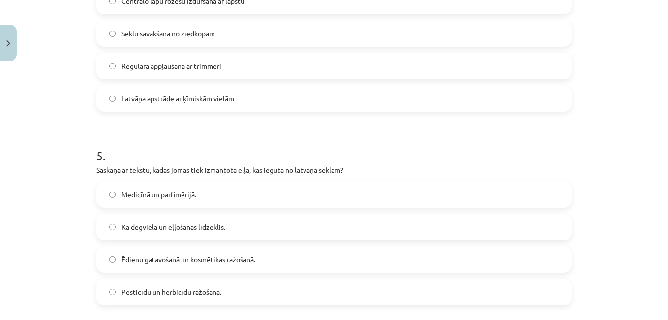
scroll to position [839, 0]
click at [302, 12] on label "Centrālo lapu rozešu izduršana ar lāpstu" at bounding box center [334, 0] width 474 height 25
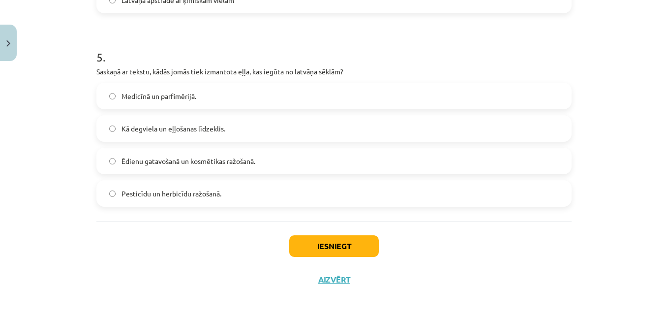
scroll to position [938, 0]
click at [280, 109] on div "Medicīnā un parfimērijā. Kā degviela un eļļošanas līdzeklis. Ēdienu gatavošanā …" at bounding box center [333, 144] width 475 height 124
click at [306, 103] on label "Medicīnā un parfimērijā." at bounding box center [334, 95] width 474 height 25
click at [317, 241] on button "Iesniegt" at bounding box center [334, 245] width 90 height 22
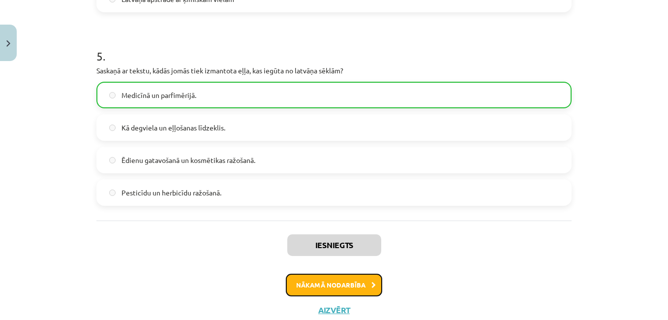
click at [341, 283] on button "Nākamā nodarbība" at bounding box center [334, 285] width 96 height 23
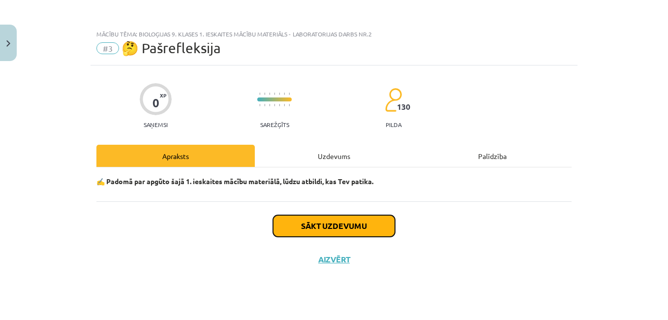
click at [348, 225] on button "Sākt uzdevumu" at bounding box center [334, 226] width 122 height 22
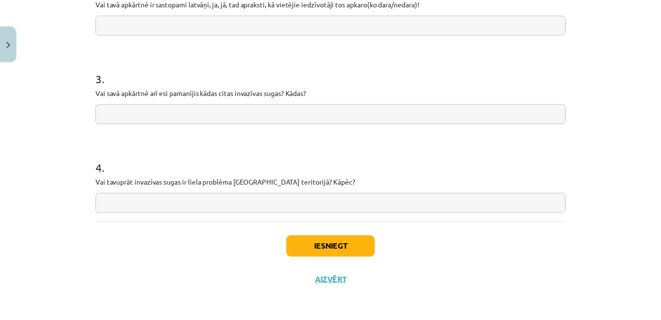
scroll to position [492, 0]
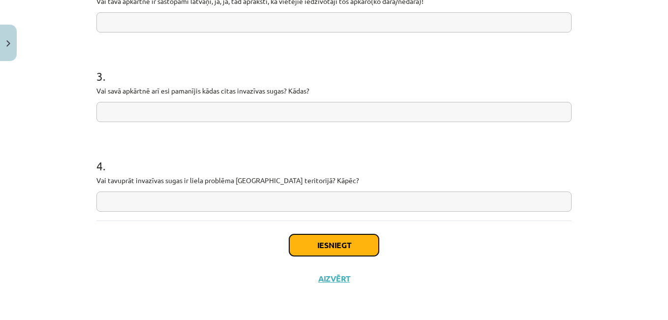
click at [355, 249] on button "Iesniegt" at bounding box center [334, 245] width 90 height 22
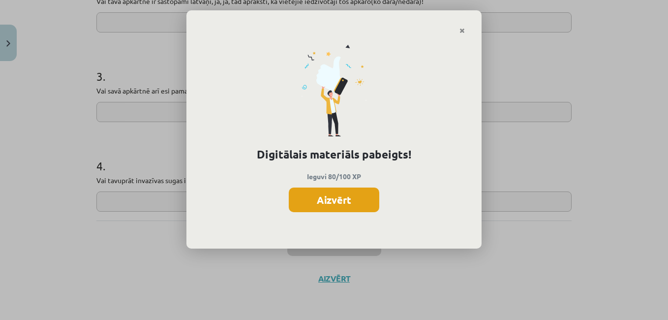
click at [351, 206] on button "Aizvērt" at bounding box center [334, 200] width 91 height 25
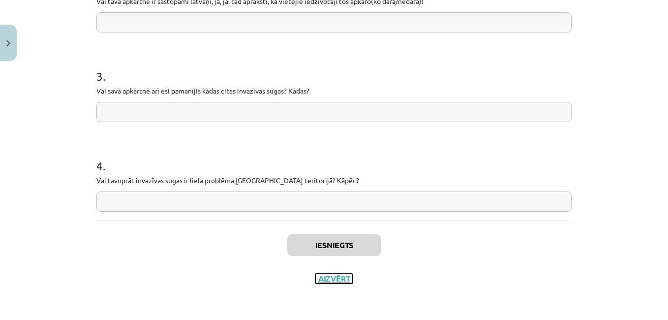
click at [338, 277] on button "Aizvērt" at bounding box center [334, 279] width 37 height 10
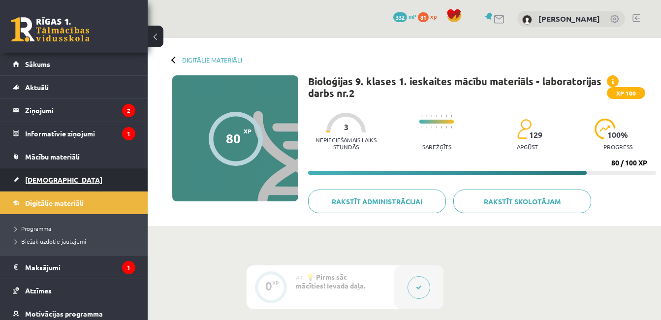
click at [59, 181] on link "[DEMOGRAPHIC_DATA]" at bounding box center [74, 179] width 123 height 23
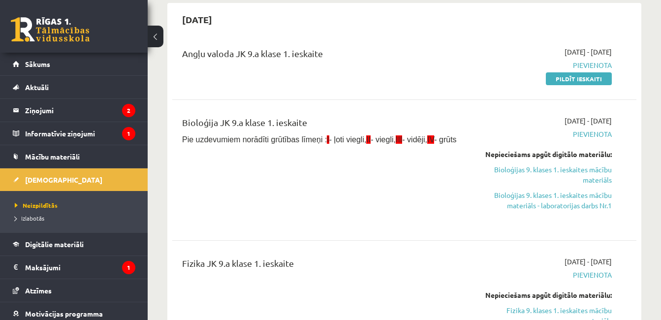
scroll to position [236, 0]
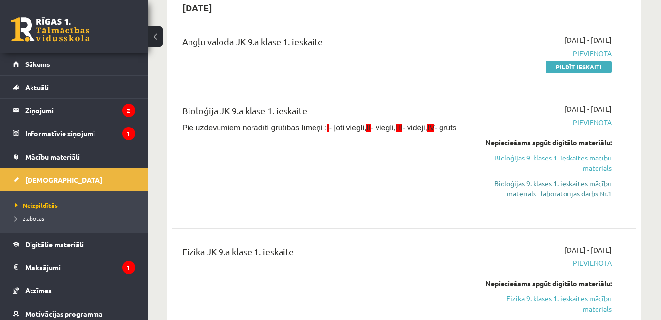
click at [564, 193] on link "Bioloģijas 9. klases 1. ieskaites mācību materiāls - laboratorijas darbs Nr.1" at bounding box center [544, 188] width 133 height 21
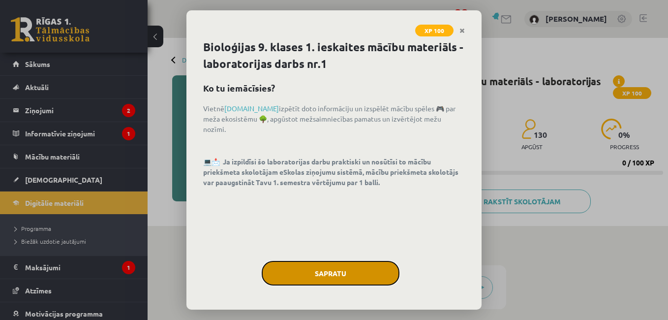
click at [318, 262] on button "Sapratu" at bounding box center [331, 273] width 138 height 25
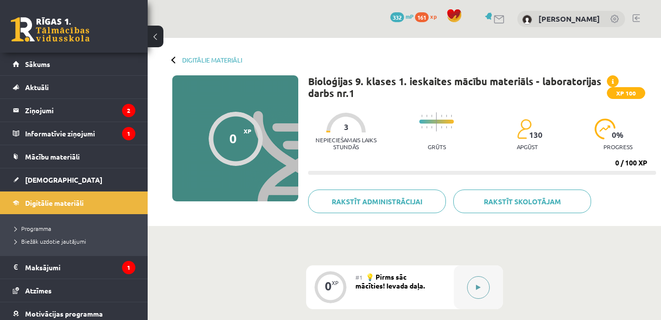
click at [472, 285] on button at bounding box center [478, 287] width 23 height 23
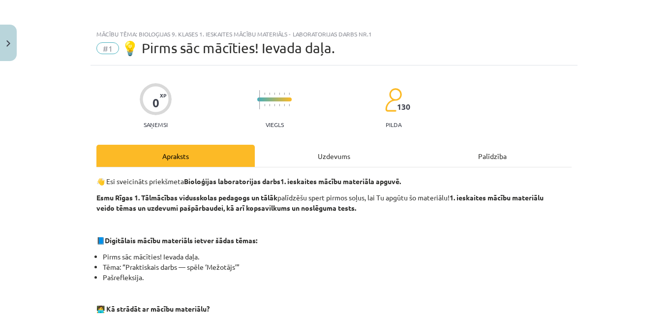
click at [336, 153] on div "Uzdevums" at bounding box center [334, 156] width 158 height 22
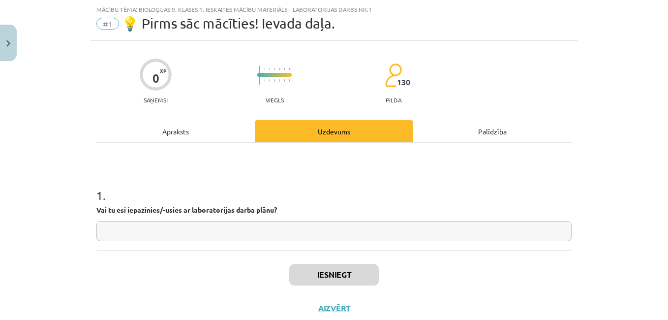
click at [324, 227] on input "text" at bounding box center [333, 231] width 475 height 20
click at [324, 226] on input "text" at bounding box center [333, 231] width 475 height 20
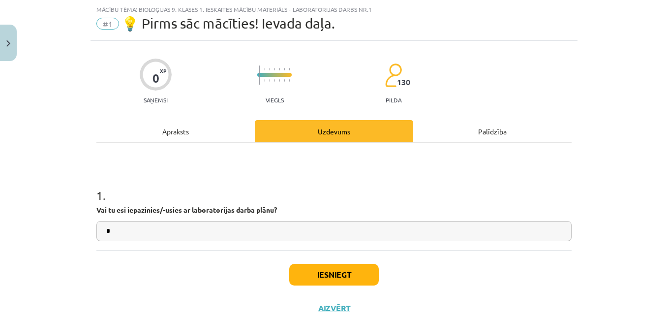
type input "*"
click at [341, 276] on button "Iesniegt" at bounding box center [334, 275] width 90 height 22
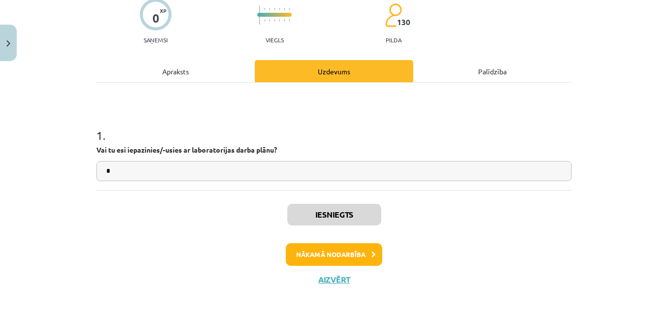
scroll to position [86, 0]
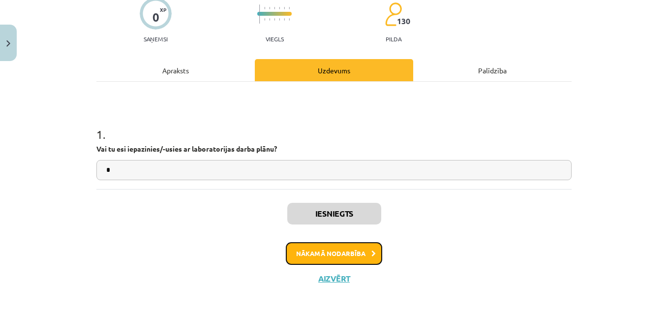
click at [372, 252] on icon at bounding box center [374, 254] width 4 height 6
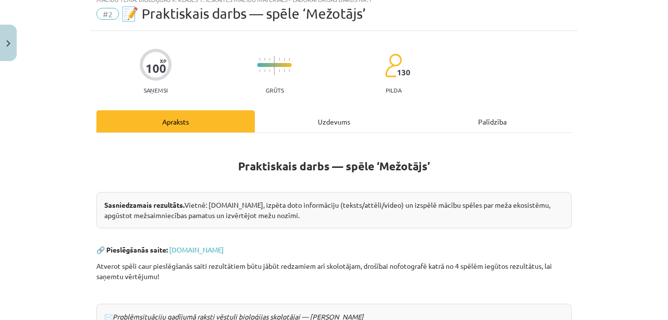
scroll to position [25, 0]
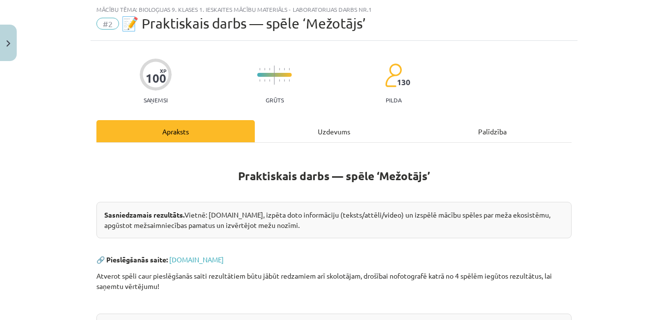
click at [341, 127] on div "Uzdevums" at bounding box center [334, 131] width 158 height 22
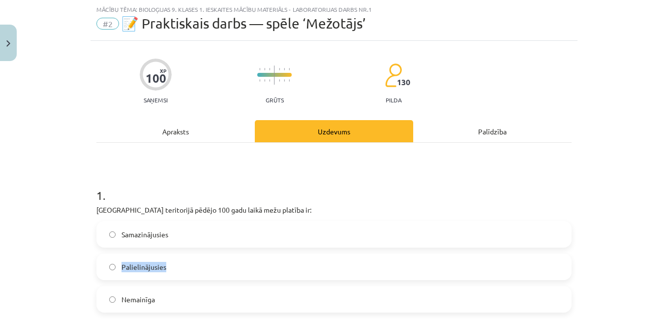
drag, startPoint x: 619, startPoint y: 237, endPoint x: 649, endPoint y: 266, distance: 41.4
click at [649, 266] on div "Mācību tēma: Bioloģijas 9. klases 1. ieskaites mācību materiāls - laboratorijas…" at bounding box center [334, 160] width 668 height 320
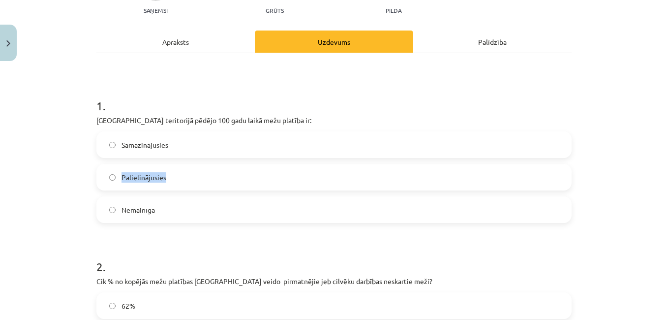
scroll to position [123, 0]
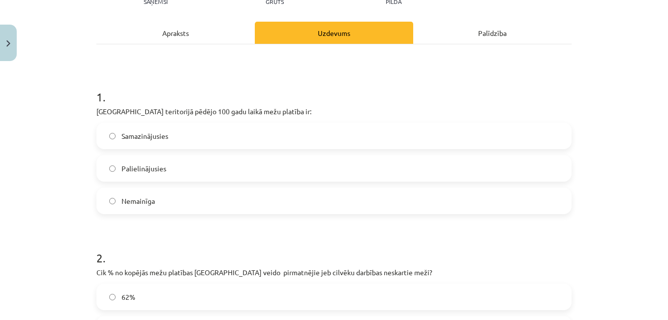
click at [550, 234] on h1 "2 ." at bounding box center [333, 249] width 475 height 31
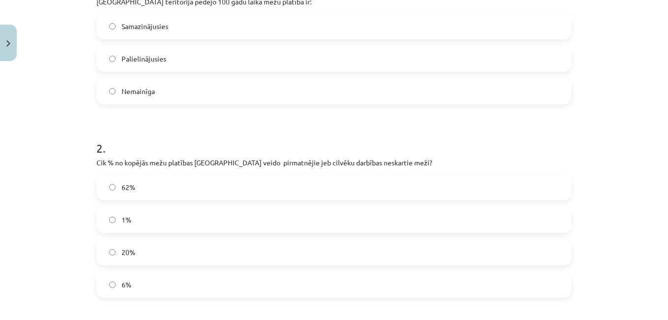
scroll to position [241, 0]
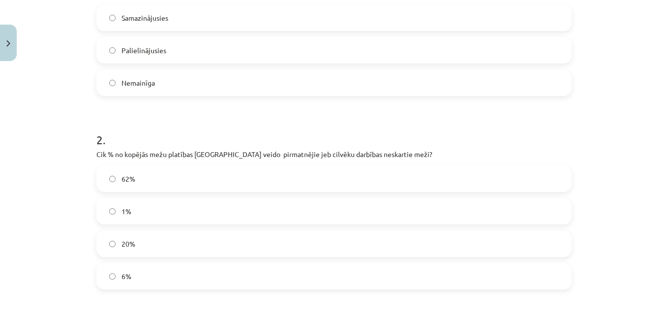
click at [259, 46] on label "Palielinājusies" at bounding box center [334, 50] width 474 height 25
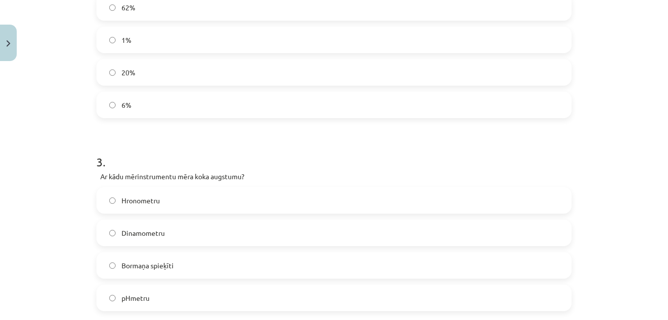
scroll to position [418, 0]
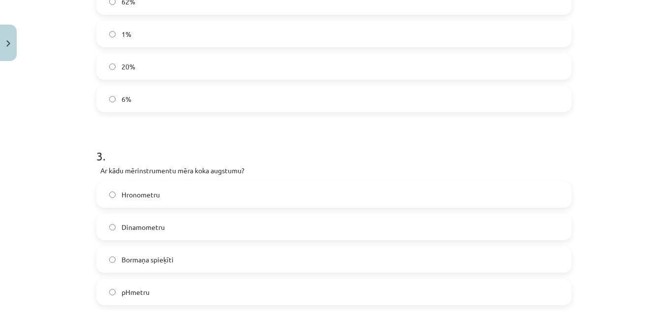
click at [337, 33] on label "1%" at bounding box center [334, 34] width 474 height 25
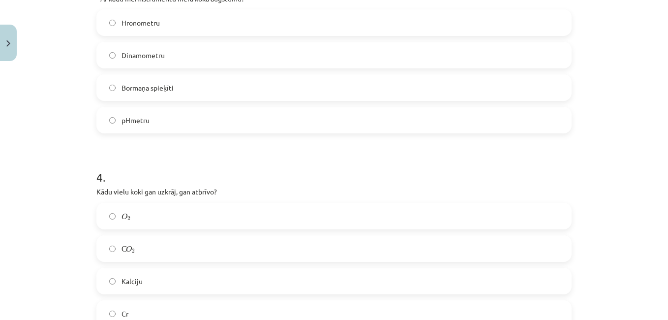
scroll to position [596, 0]
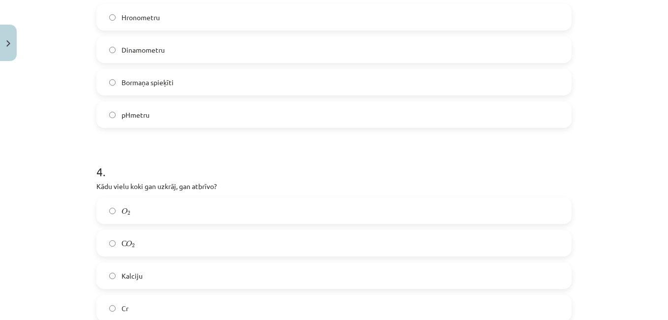
click at [370, 51] on label "Dinamometru" at bounding box center [334, 49] width 474 height 25
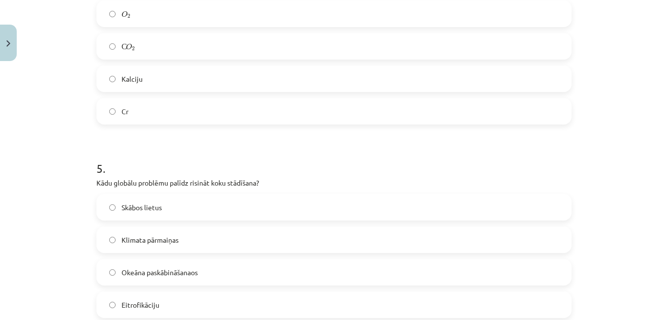
scroll to position [812, 0]
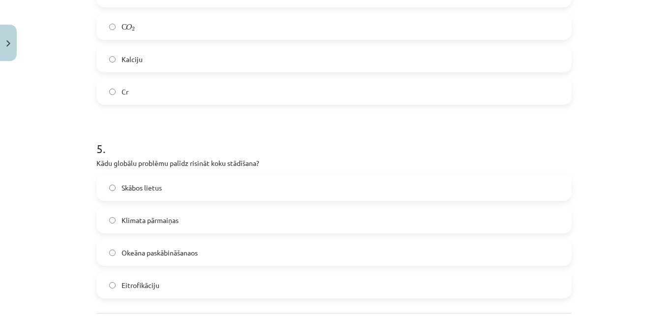
click at [466, 15] on label "С O 2 С O 2" at bounding box center [334, 26] width 474 height 25
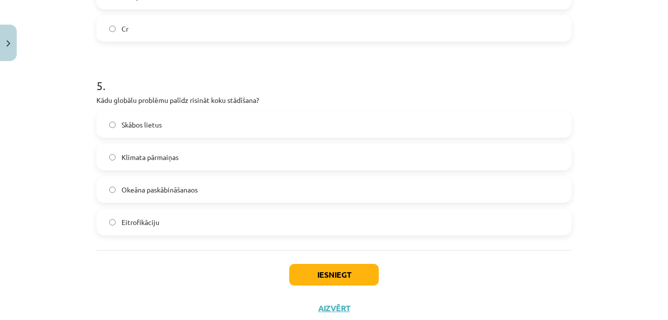
scroll to position [891, 0]
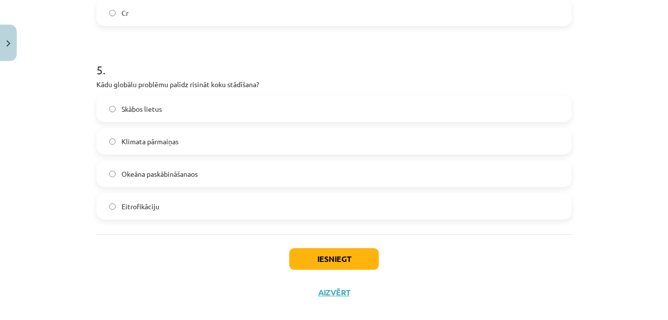
drag, startPoint x: 290, startPoint y: 131, endPoint x: 291, endPoint y: 142, distance: 10.4
click at [291, 142] on label "Klimata pārmaiņas" at bounding box center [334, 141] width 474 height 25
click at [292, 145] on label "Klimata pārmaiņas" at bounding box center [334, 141] width 474 height 25
click at [333, 266] on button "Iesniegt" at bounding box center [334, 259] width 90 height 22
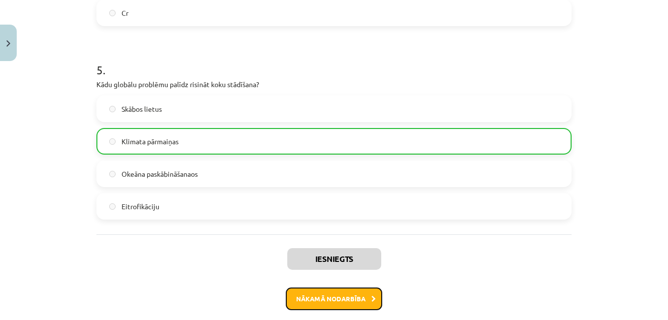
click at [333, 290] on button "Nākamā nodarbība" at bounding box center [334, 298] width 96 height 23
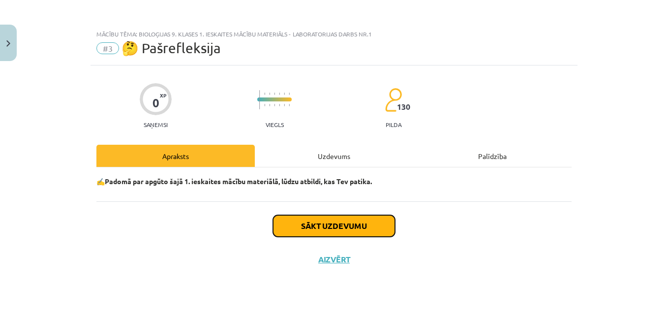
click at [366, 234] on button "Sākt uzdevumu" at bounding box center [334, 226] width 122 height 22
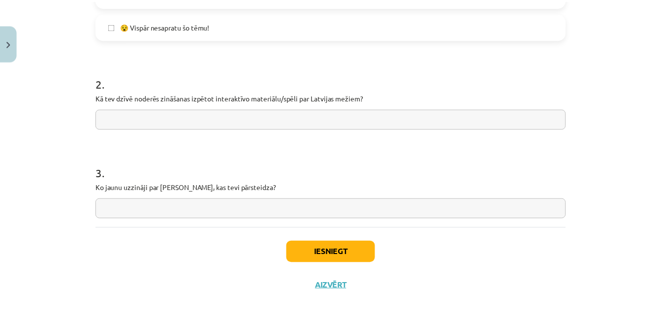
scroll to position [395, 0]
click at [354, 252] on button "Iesniegt" at bounding box center [334, 252] width 90 height 22
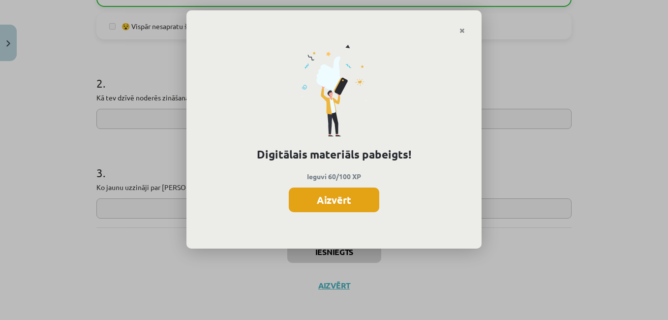
click at [314, 189] on button "Aizvērt" at bounding box center [334, 200] width 91 height 25
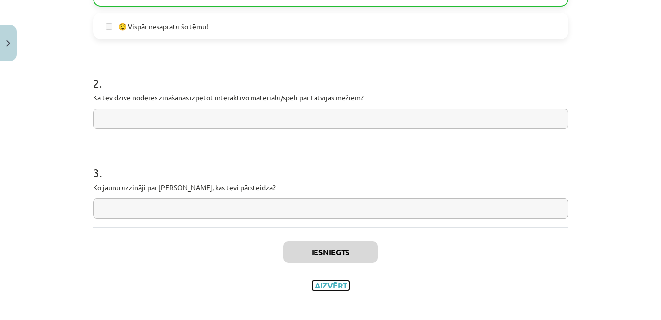
click at [336, 283] on button "Aizvērt" at bounding box center [330, 286] width 37 height 10
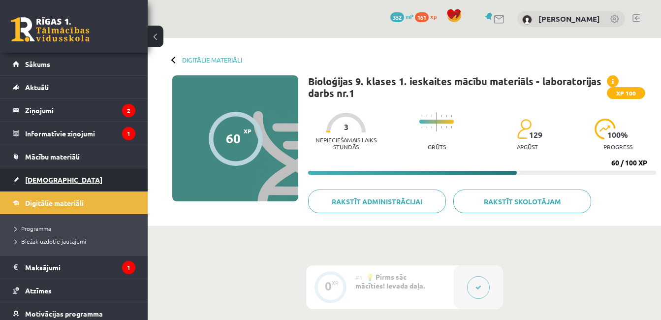
click at [39, 180] on span "[DEMOGRAPHIC_DATA]" at bounding box center [63, 179] width 77 height 9
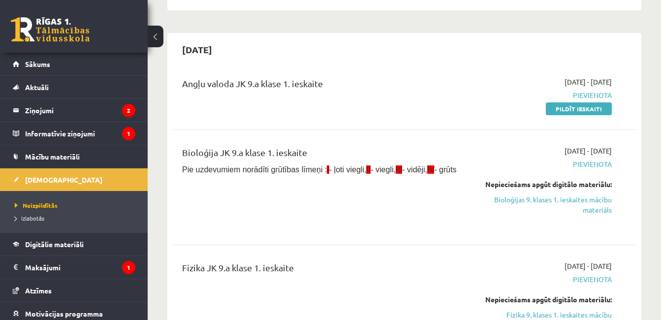
scroll to position [197, 0]
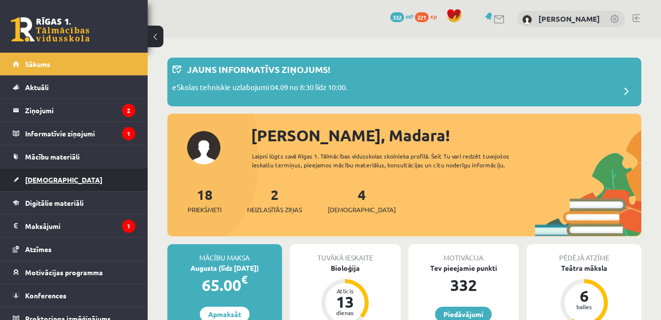
click at [63, 181] on link "[DEMOGRAPHIC_DATA]" at bounding box center [74, 179] width 123 height 23
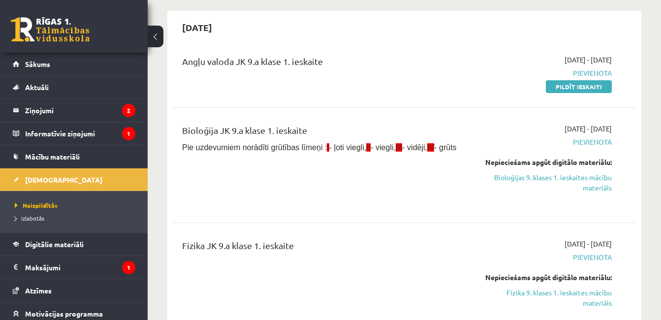
scroll to position [236, 0]
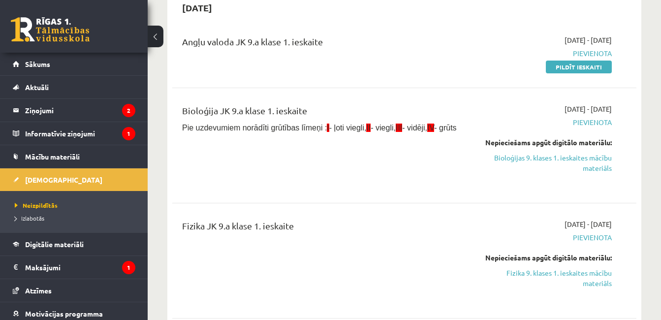
drag, startPoint x: 601, startPoint y: 164, endPoint x: 386, endPoint y: 45, distance: 245.5
click at [601, 164] on link "Bioloģijas 9. klases 1. ieskaites mācību materiāls" at bounding box center [544, 163] width 133 height 21
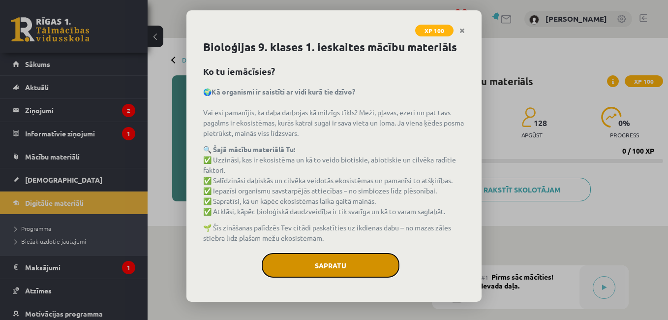
click at [332, 259] on button "Sapratu" at bounding box center [331, 265] width 138 height 25
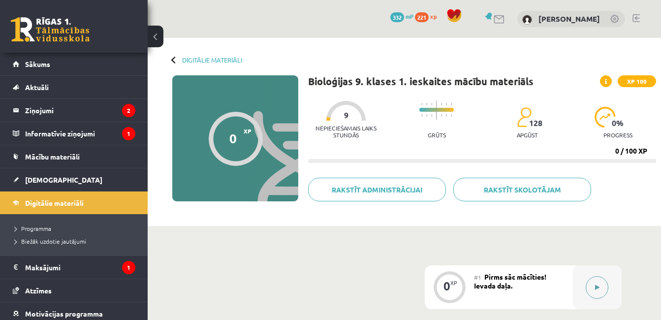
click at [605, 289] on button at bounding box center [597, 287] width 23 height 23
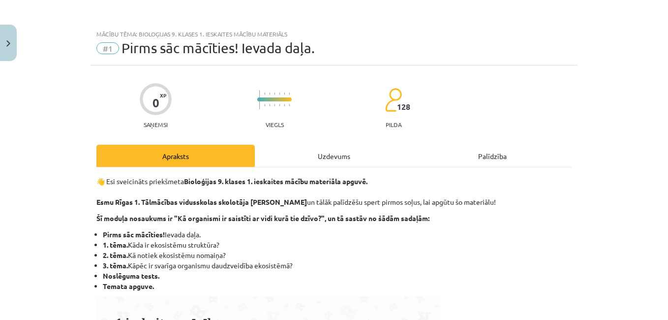
click at [333, 153] on div "Uzdevums" at bounding box center [334, 156] width 158 height 22
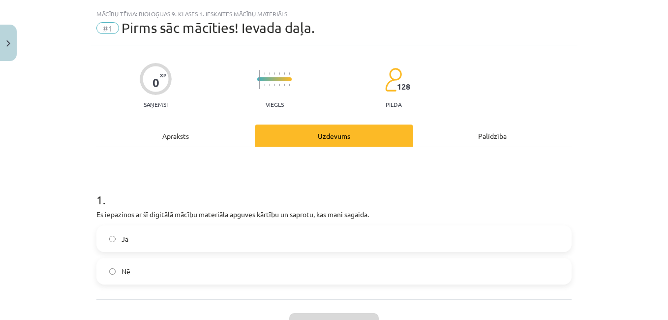
scroll to position [25, 0]
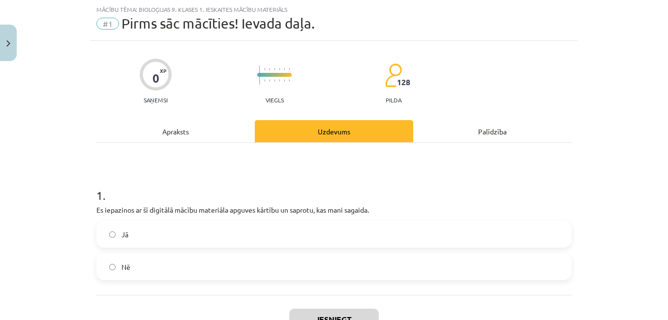
click at [278, 234] on label "Jā" at bounding box center [334, 234] width 474 height 25
click at [314, 311] on button "Iesniegt" at bounding box center [334, 320] width 90 height 22
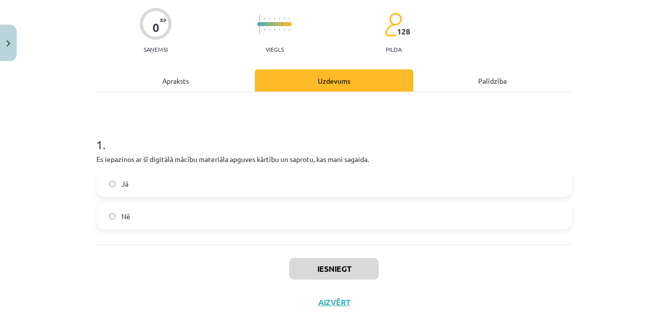
scroll to position [99, 0]
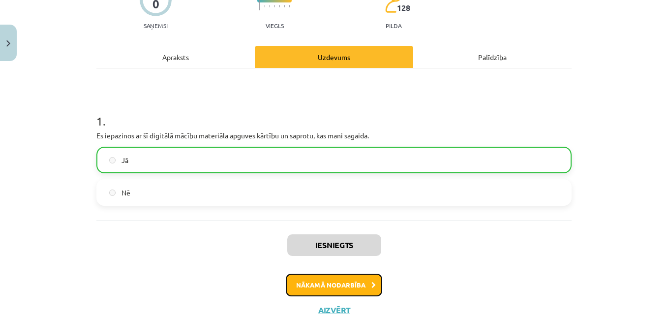
click at [351, 279] on button "Nākamā nodarbība" at bounding box center [334, 285] width 96 height 23
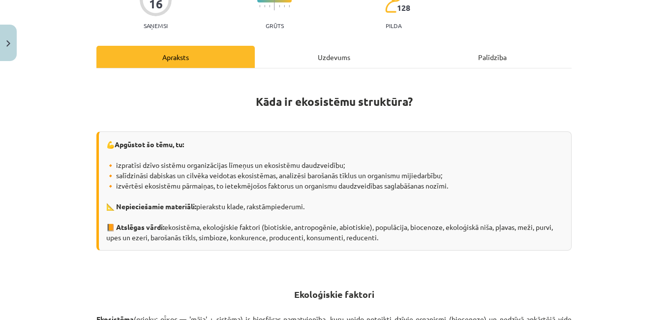
scroll to position [25, 0]
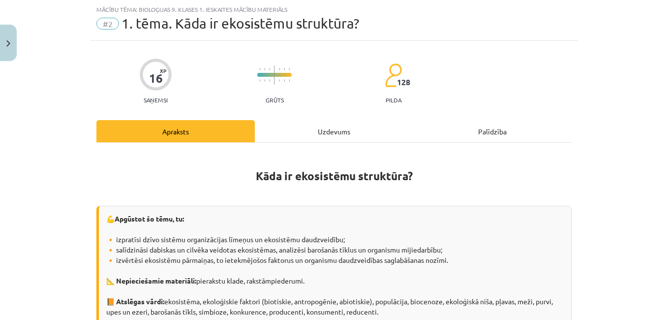
click at [329, 127] on div "Uzdevums" at bounding box center [334, 131] width 158 height 22
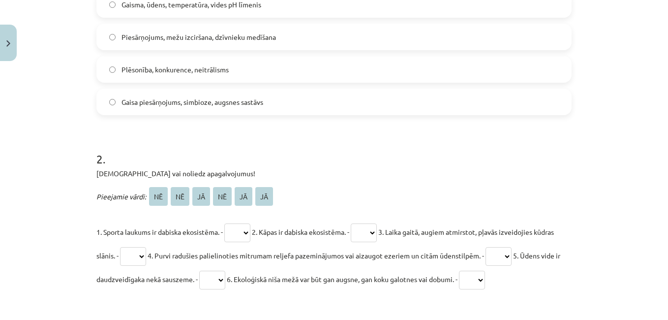
scroll to position [235, 0]
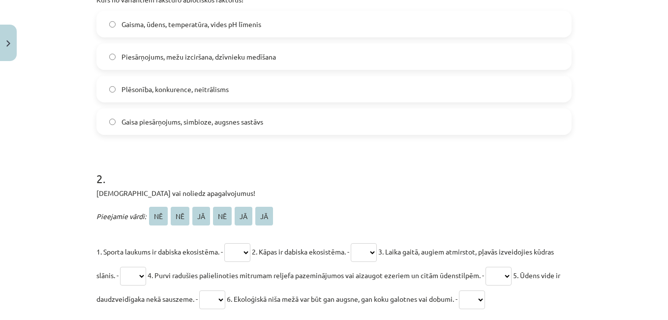
click at [516, 33] on label "Gaisma, ūdens, temperatūra, vides pH līmenis" at bounding box center [334, 24] width 474 height 25
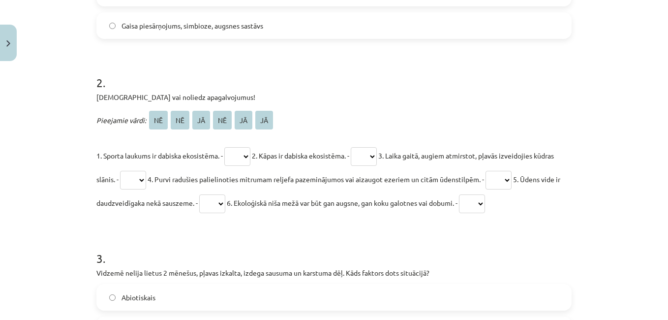
scroll to position [333, 0]
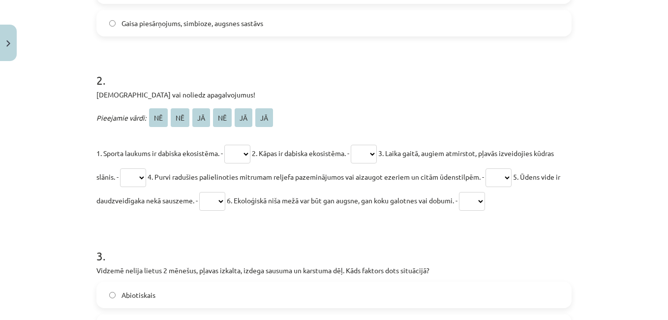
click at [230, 148] on select "** ** ** ** ** **" at bounding box center [237, 154] width 26 height 19
click at [225, 145] on select "** ** ** ** ** **" at bounding box center [237, 154] width 26 height 19
click at [236, 148] on select "** ** ** ** ** **" at bounding box center [237, 154] width 26 height 19
select select "**"
click at [225, 145] on select "** ** ** ** ** **" at bounding box center [237, 154] width 26 height 19
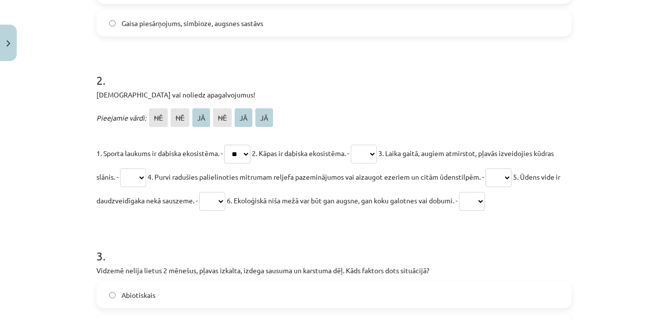
click at [371, 154] on select "** ** ** ** ** **" at bounding box center [364, 154] width 26 height 19
select select "**"
click at [360, 145] on select "** ** ** ** ** **" at bounding box center [364, 154] width 26 height 19
click at [146, 169] on select "** ** ** ** ** **" at bounding box center [133, 177] width 26 height 19
select select "**"
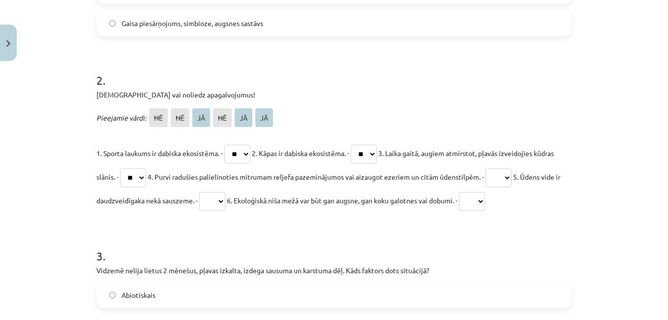
click at [141, 168] on select "** ** ** ** ** **" at bounding box center [133, 177] width 26 height 19
drag, startPoint x: 507, startPoint y: 173, endPoint x: 520, endPoint y: 173, distance: 13.8
click at [520, 173] on p "1. Sporta laukums ir dabiska ekosistēma. - ** ** ** ** ** ** 2. Kāpas ir dabisk…" at bounding box center [333, 176] width 475 height 71
click at [512, 173] on select "** ** ** ** ** **" at bounding box center [499, 177] width 26 height 19
select select "**"
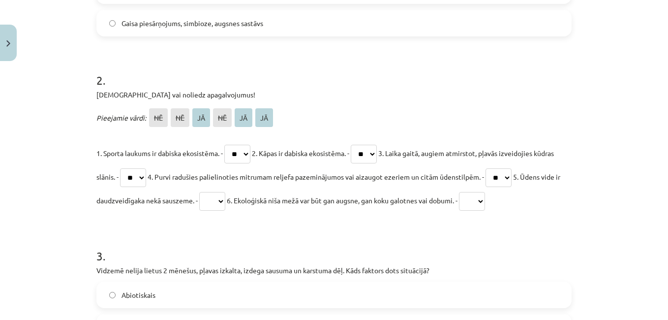
click at [512, 168] on select "** ** ** ** ** **" at bounding box center [499, 177] width 26 height 19
drag, startPoint x: 270, startPoint y: 188, endPoint x: 263, endPoint y: 192, distance: 8.1
click at [263, 192] on p "1. Sporta laukums ir dabiska ekosistēma. - ** ** ** ** ** ** 2. Kāpas ir dabisk…" at bounding box center [333, 176] width 475 height 71
click at [225, 192] on select "** ** ** ** ** **" at bounding box center [212, 201] width 26 height 19
select select "**"
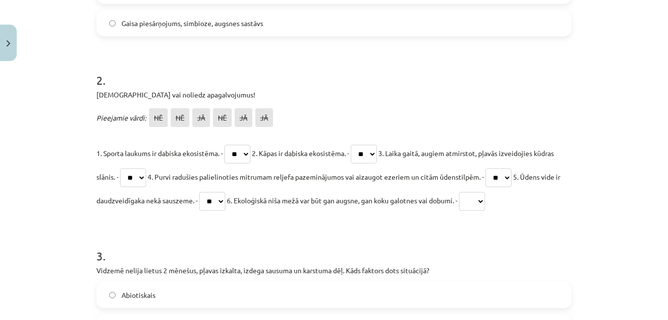
click at [225, 192] on select "** ** ** ** ** **" at bounding box center [212, 201] width 26 height 19
click at [485, 201] on select "** ** ** ** ** **" at bounding box center [472, 201] width 26 height 19
select select "**"
click at [485, 192] on select "** ** ** ** ** **" at bounding box center [472, 201] width 26 height 19
click at [582, 236] on div "Mācību tēma: Bioloģijas 9. klases 1. ieskaites mācību materiāls #2 1. tēma. Kād…" at bounding box center [334, 160] width 668 height 320
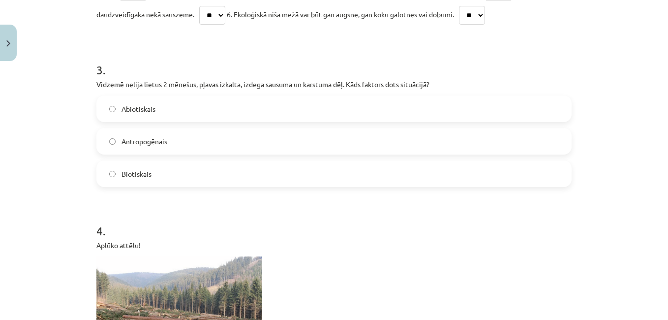
scroll to position [530, 0]
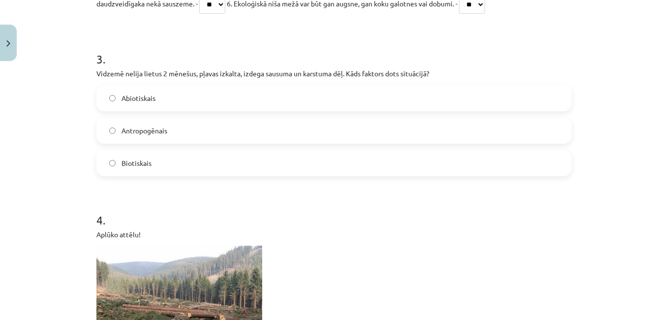
click at [401, 95] on label "Abiotiskais" at bounding box center [334, 98] width 474 height 25
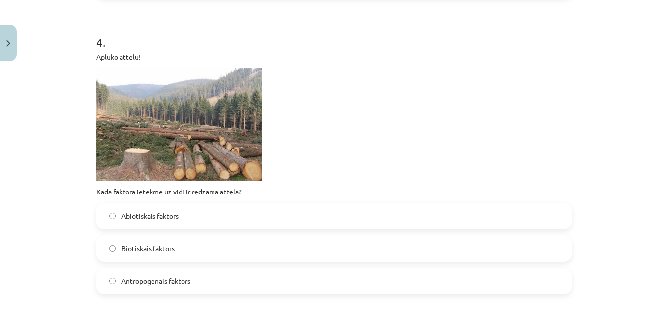
scroll to position [727, 0]
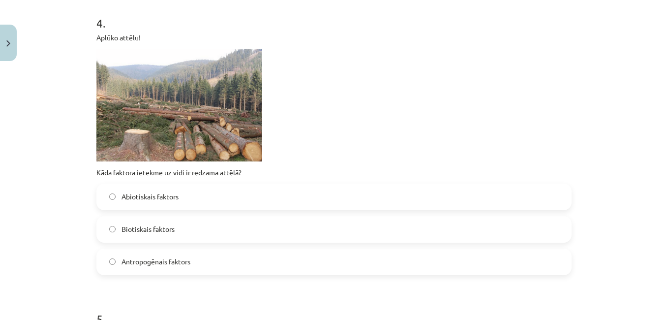
click at [243, 260] on label "Antropogēnais faktors" at bounding box center [334, 262] width 474 height 25
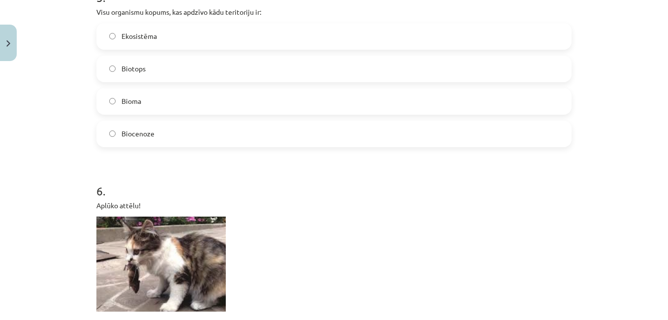
scroll to position [1081, 0]
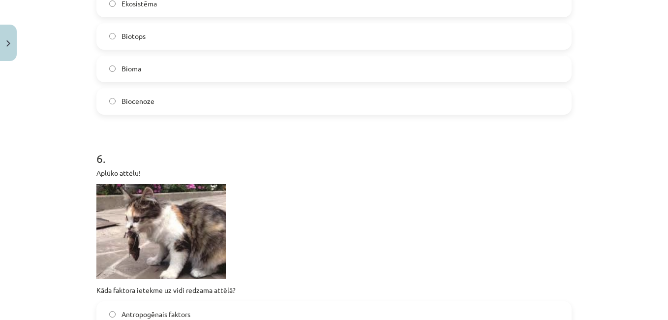
click at [415, 99] on label "Biocenoze" at bounding box center [334, 101] width 474 height 25
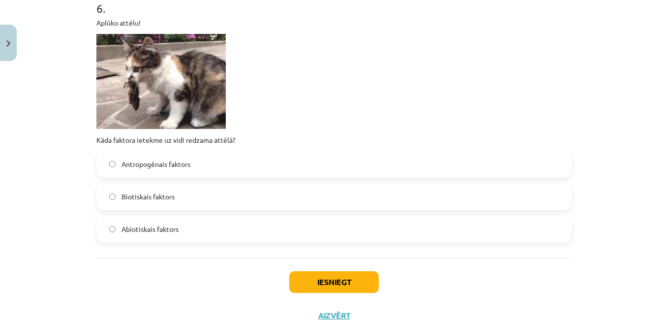
scroll to position [1238, 0]
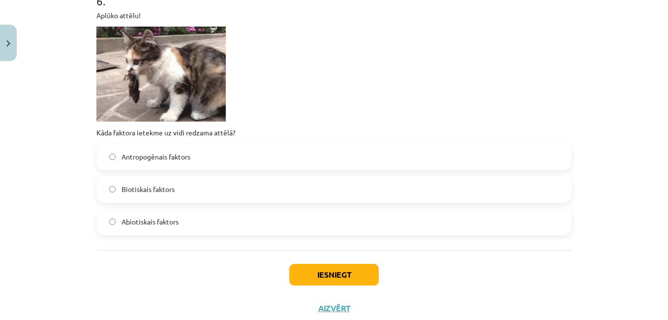
click at [332, 222] on label "Abiotiskais faktors" at bounding box center [334, 222] width 474 height 25
click at [345, 268] on button "Iesniegt" at bounding box center [334, 275] width 90 height 22
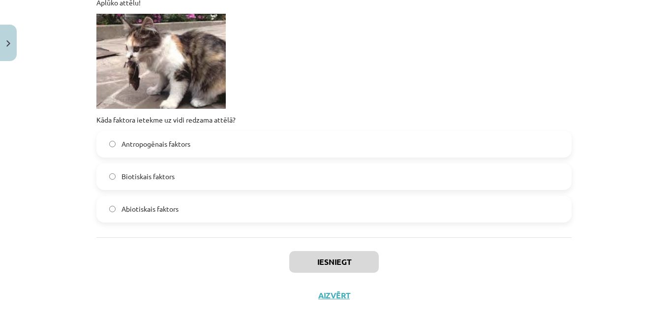
scroll to position [1268, 0]
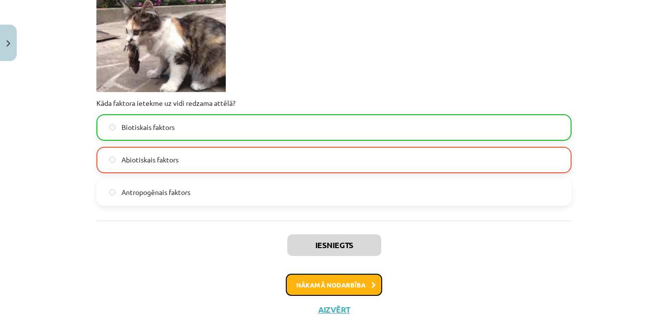
click at [300, 289] on button "Nākamā nodarbība" at bounding box center [334, 285] width 96 height 23
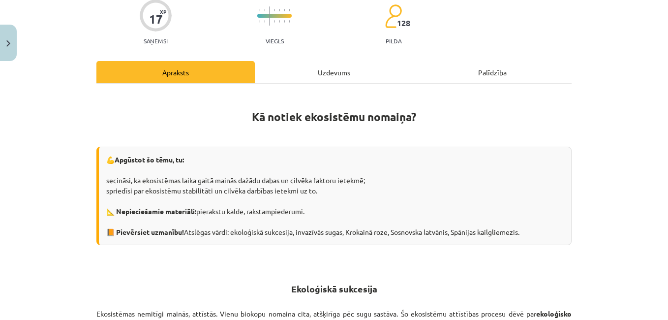
scroll to position [25, 0]
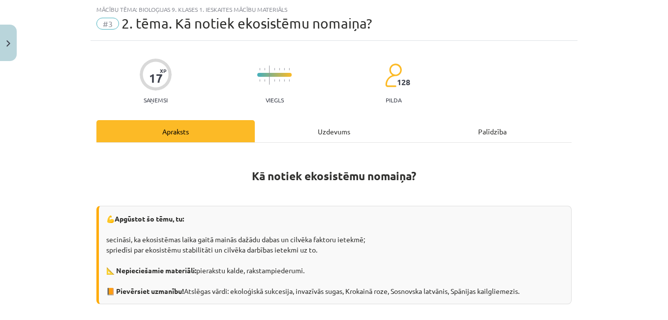
click at [315, 243] on div "💪 Apgūstot šo tēmu, tu: secināsi, ka ekosistēmas laika gaitā mainās dažādu daba…" at bounding box center [333, 255] width 475 height 98
click at [329, 134] on div "Uzdevums" at bounding box center [334, 131] width 158 height 22
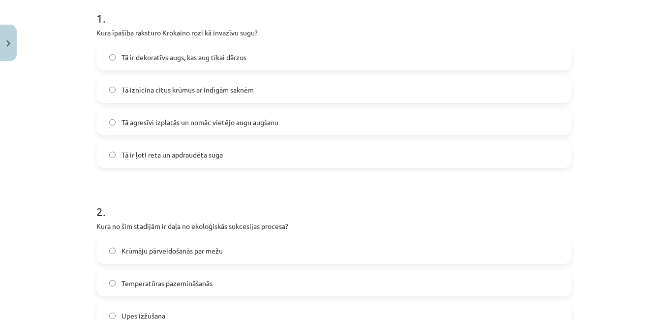
scroll to position [222, 0]
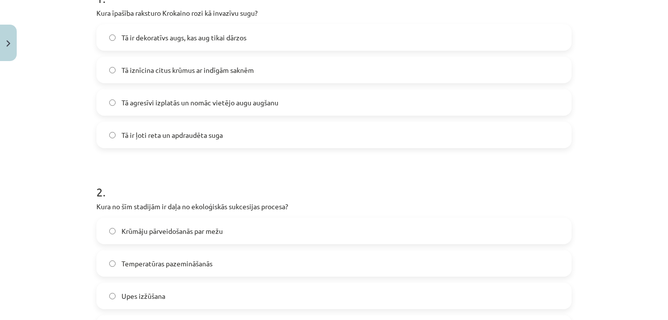
click at [344, 102] on label "Tā agresīvi izplatās un nomāc vietējo augu augšanu" at bounding box center [334, 102] width 474 height 25
click at [246, 227] on label "Krūmāju pārveidošanās par mežu" at bounding box center [334, 231] width 474 height 25
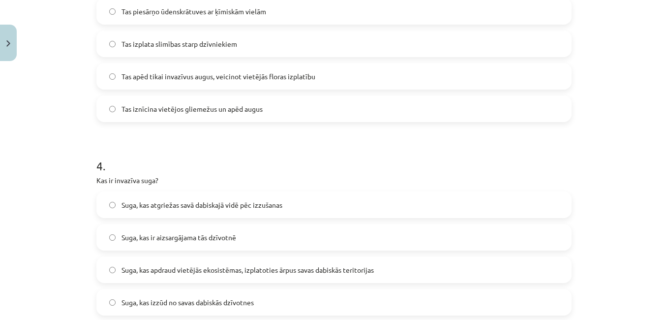
scroll to position [635, 0]
click at [328, 100] on label "Tas iznīcina vietējos gliemežus un apēd augus" at bounding box center [334, 108] width 474 height 25
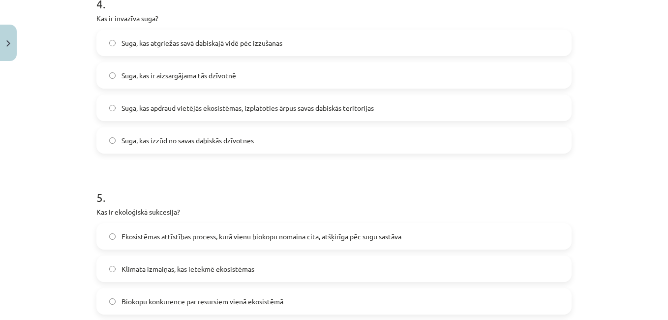
scroll to position [825, 0]
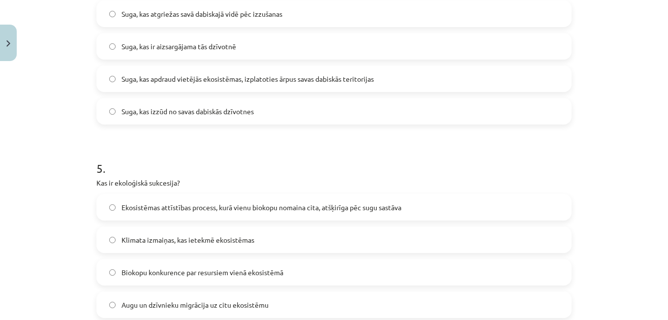
click at [422, 65] on div "Suga, kas apdraud vietējās ekosistēmas, izplatoties ārpus savas dabiskās terito…" at bounding box center [333, 78] width 475 height 27
click at [480, 75] on label "Suga, kas apdraud vietējās ekosistēmas, izplatoties ārpus savas dabiskās terito…" at bounding box center [334, 78] width 474 height 25
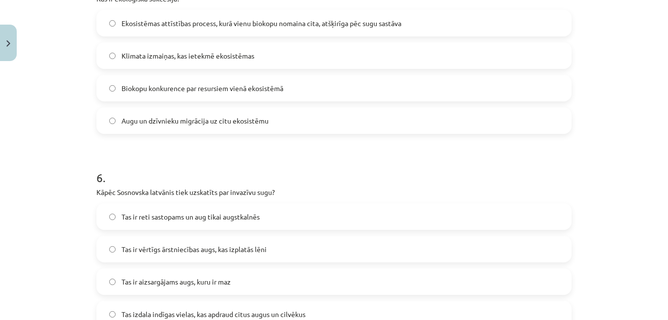
scroll to position [1022, 0]
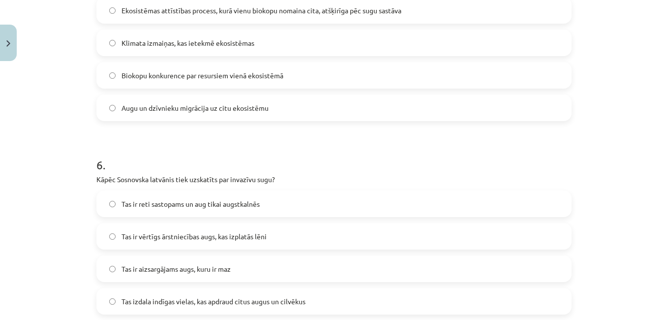
click at [529, 23] on div "Ekosistēmas attīstības process, kurā vienu biokopu nomaina cita, atšķirīga pēc …" at bounding box center [333, 10] width 475 height 27
click at [525, 18] on label "Ekosistēmas attīstības process, kurā vienu biokopu nomaina cita, atšķirīga pēc …" at bounding box center [334, 10] width 474 height 25
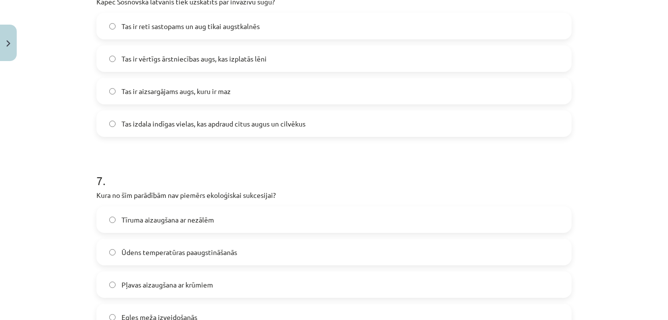
scroll to position [1206, 0]
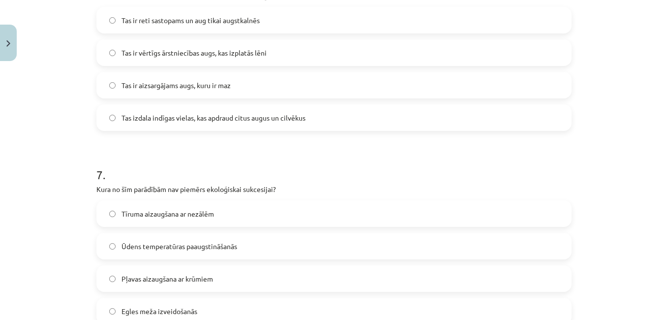
click at [396, 123] on label "Tas izdala indīgas vielas, kas apdraud citus augus un cilvēkus" at bounding box center [334, 117] width 474 height 25
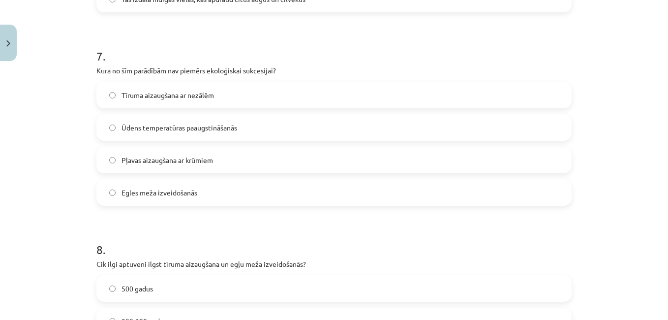
scroll to position [1344, 0]
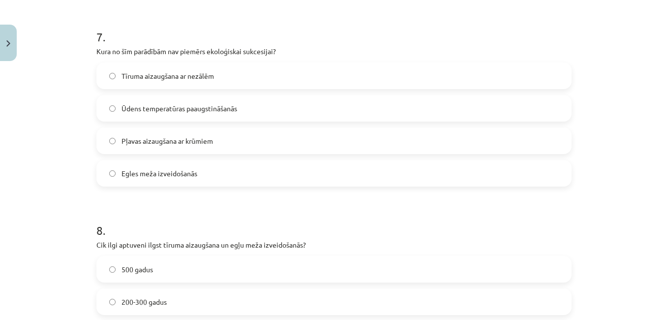
click at [274, 117] on label "Ūdens temperatūras paaugstināšanās" at bounding box center [334, 108] width 474 height 25
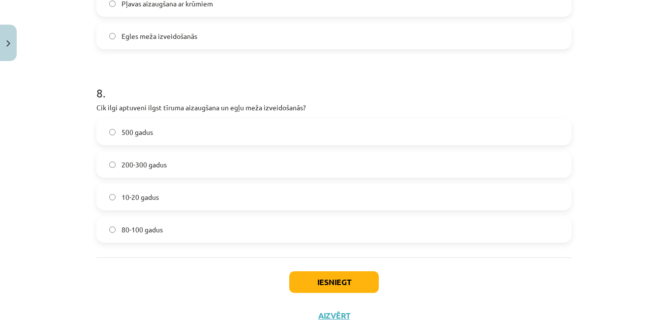
scroll to position [1482, 0]
click at [325, 154] on label "200-300 gadus" at bounding box center [334, 164] width 474 height 25
click at [336, 280] on button "Iesniegt" at bounding box center [334, 282] width 90 height 22
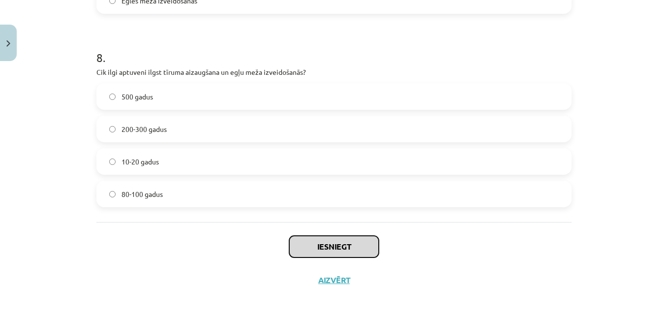
scroll to position [1518, 0]
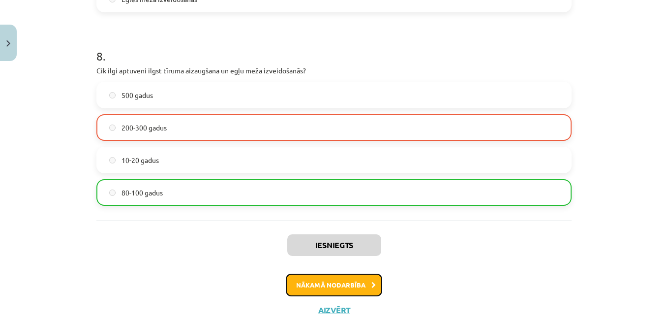
click at [362, 281] on button "Nākamā nodarbība" at bounding box center [334, 285] width 96 height 23
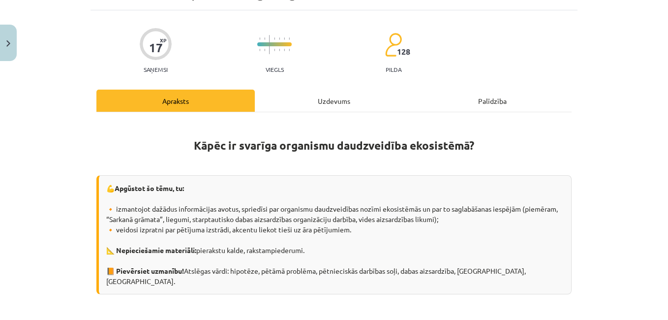
scroll to position [25, 0]
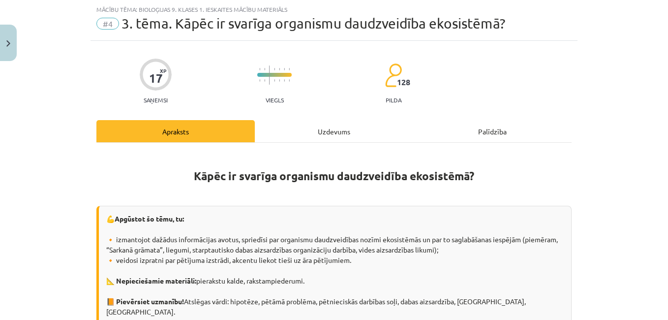
click at [331, 130] on div "Uzdevums" at bounding box center [334, 131] width 158 height 22
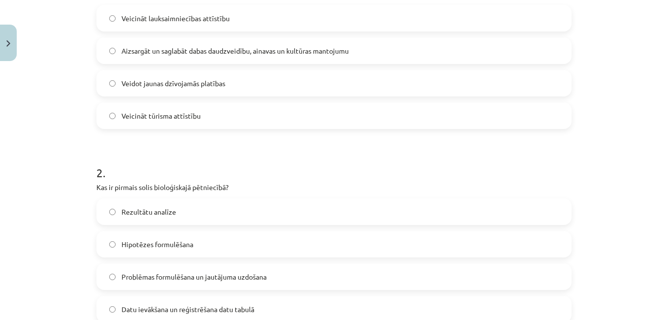
scroll to position [222, 0]
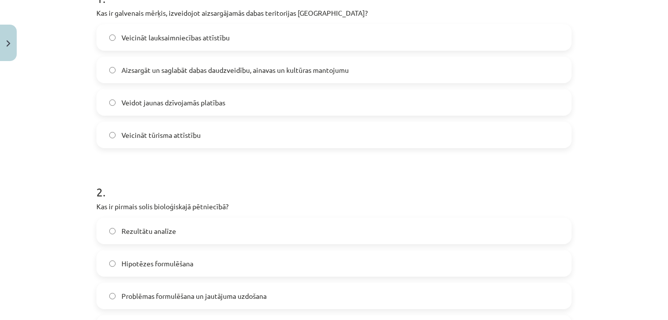
click at [337, 77] on label "Aizsargāt un saglabāt dabas daudzveidību, ainavas un kultūras mantojumu" at bounding box center [334, 70] width 474 height 25
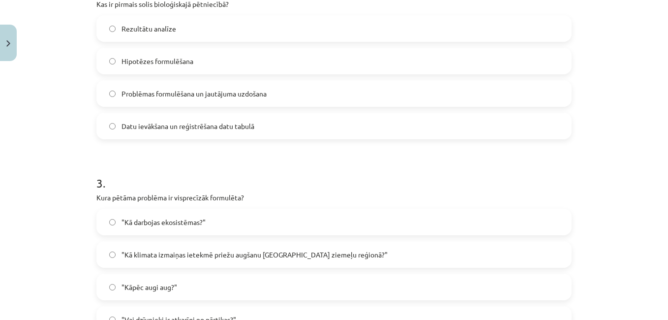
scroll to position [438, 0]
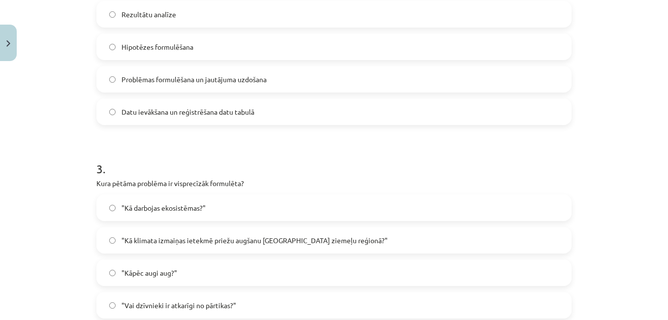
click at [266, 67] on label "Problēmas formulēšana un jautājuma uzdošana" at bounding box center [334, 79] width 474 height 25
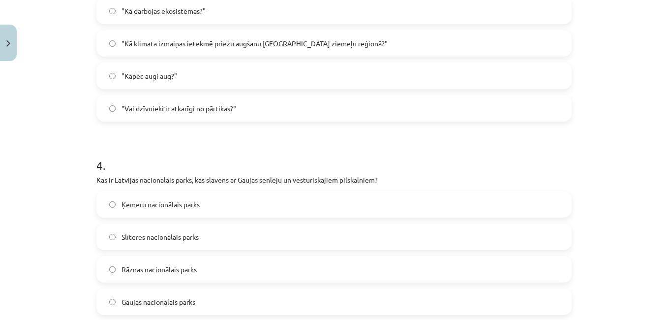
scroll to position [655, 0]
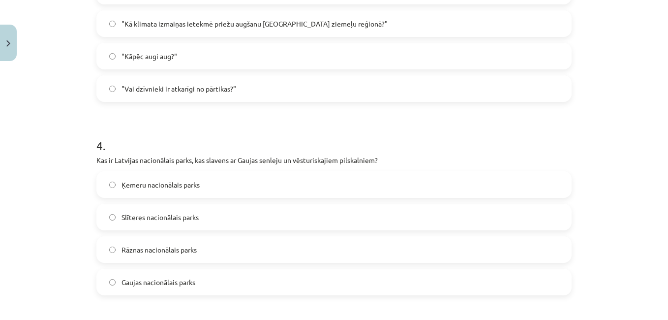
click at [442, 32] on label ""Kā klimata izmaiņas ietekmē priežu augšanu [GEOGRAPHIC_DATA] ziemeļu reģionā?"" at bounding box center [334, 23] width 474 height 25
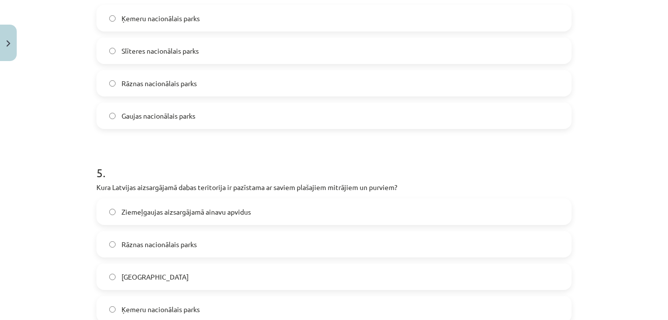
scroll to position [825, 0]
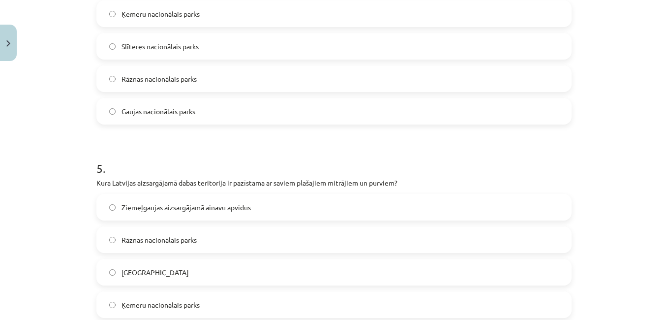
click at [303, 108] on label "Gaujas nacionālais parks" at bounding box center [334, 111] width 474 height 25
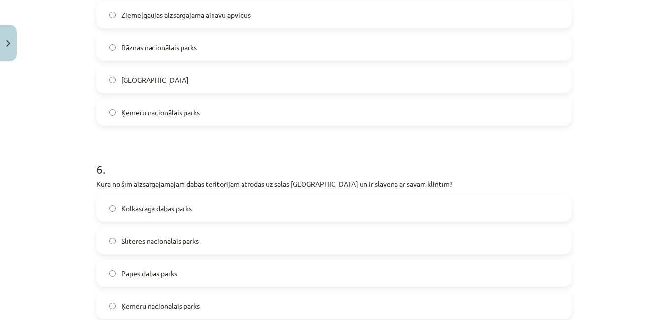
scroll to position [1022, 0]
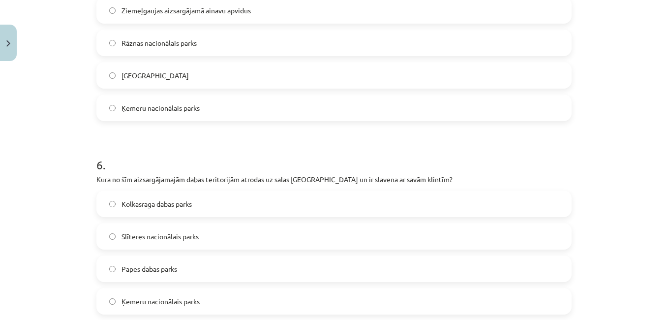
click at [290, 103] on label "Ķemeru nacionālais parks" at bounding box center [334, 107] width 474 height 25
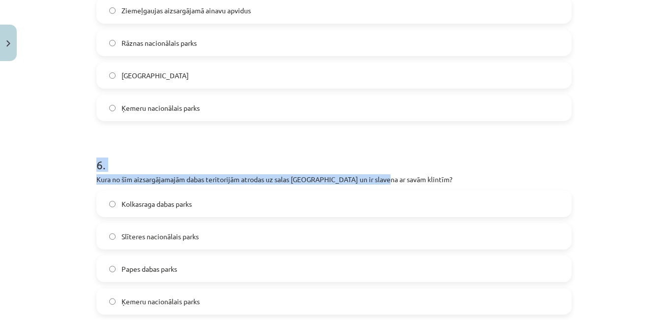
drag, startPoint x: 290, startPoint y: 103, endPoint x: 372, endPoint y: 179, distance: 111.1
click at [550, 156] on h1 "6 ." at bounding box center [333, 156] width 475 height 31
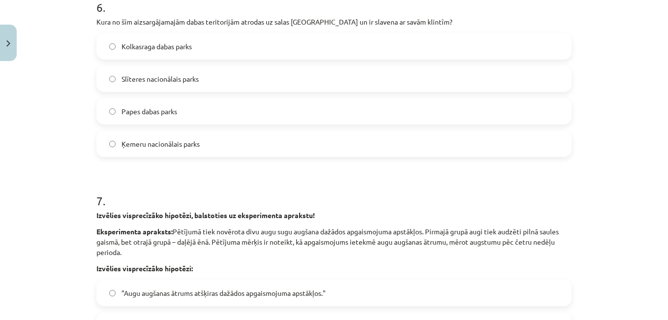
scroll to position [1200, 0]
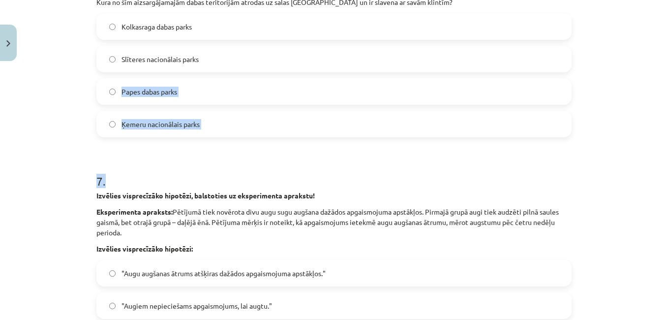
drag, startPoint x: 470, startPoint y: 56, endPoint x: 570, endPoint y: 146, distance: 134.9
drag, startPoint x: 570, startPoint y: 146, endPoint x: 494, endPoint y: 68, distance: 108.9
click at [494, 71] on label "Slīteres nacionālais parks" at bounding box center [334, 59] width 474 height 25
click at [490, 61] on label "Slīteres nacionālais parks" at bounding box center [334, 59] width 474 height 25
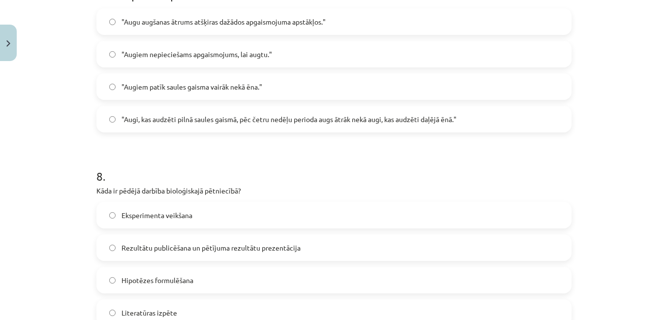
scroll to position [1475, 0]
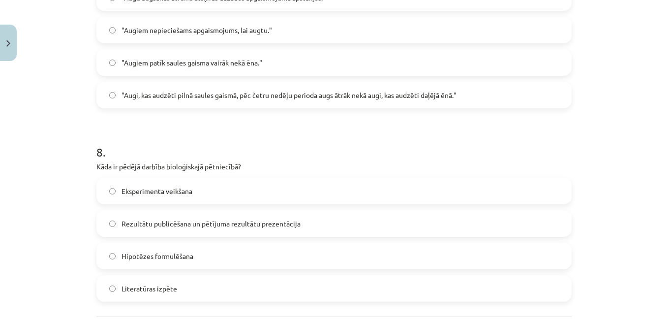
click at [487, 106] on label ""Augi, kas audzēti pilnā saules gaismā, pēc četru nedēļu perioda augs ātrāk nek…" at bounding box center [334, 95] width 474 height 25
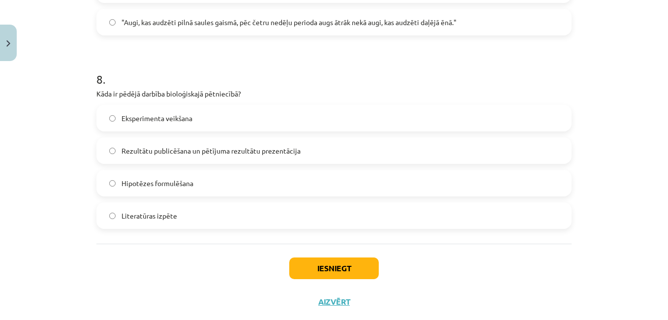
scroll to position [1571, 0]
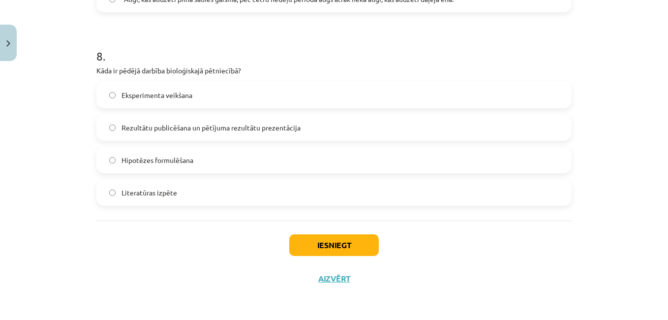
click at [426, 130] on label "Rezultātu publicēšana un pētījuma rezultātu prezentācija" at bounding box center [334, 127] width 474 height 25
click at [355, 242] on button "Iesniegt" at bounding box center [334, 245] width 90 height 22
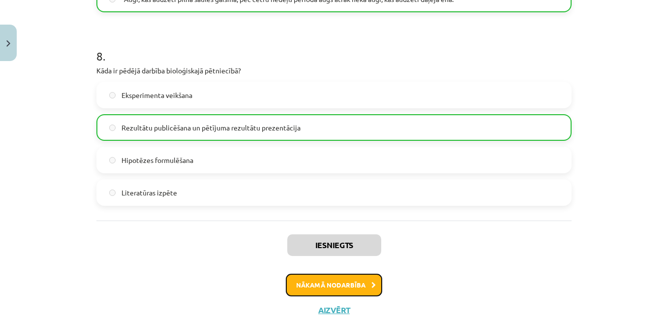
click at [357, 282] on button "Nākamā nodarbība" at bounding box center [334, 285] width 96 height 23
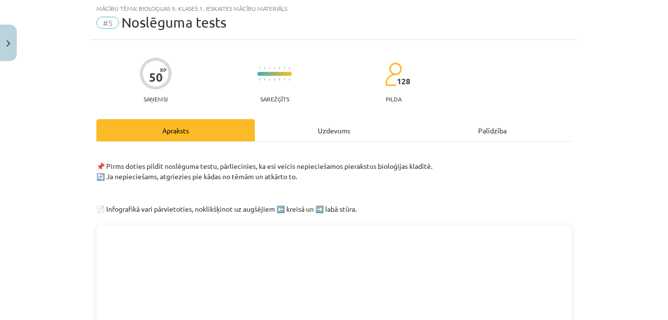
scroll to position [25, 0]
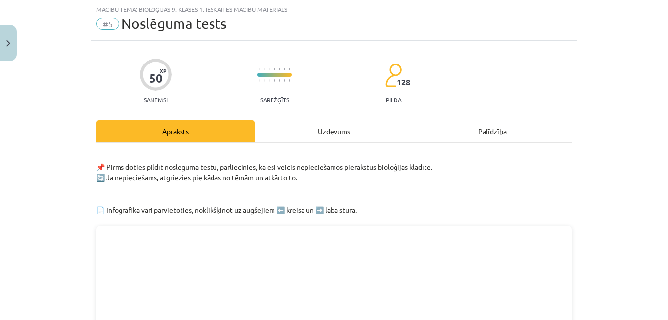
click at [336, 128] on div "Uzdevums" at bounding box center [334, 131] width 158 height 22
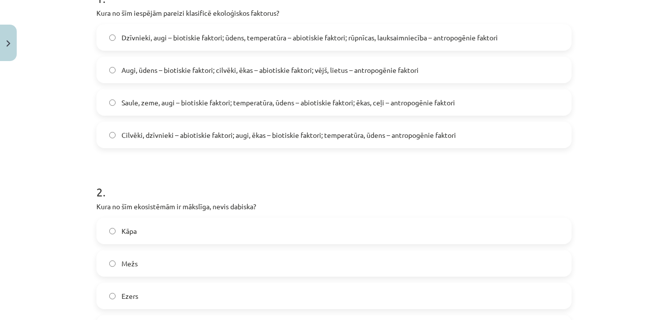
scroll to position [241, 0]
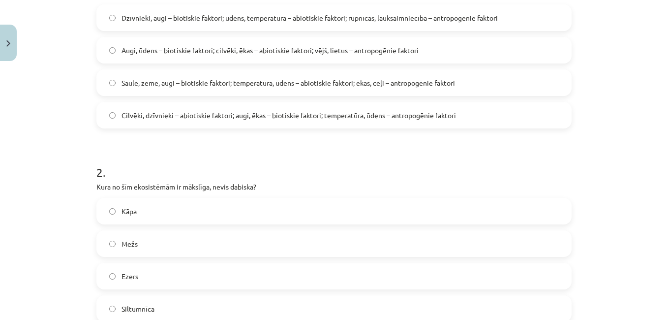
click at [501, 21] on label "Dzīvnieki, augi – biotiskie faktori; ūdens, temperatūra – abiotiskie faktori; r…" at bounding box center [334, 17] width 474 height 25
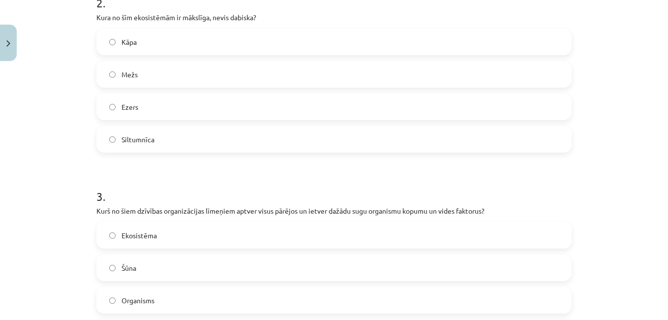
scroll to position [444, 0]
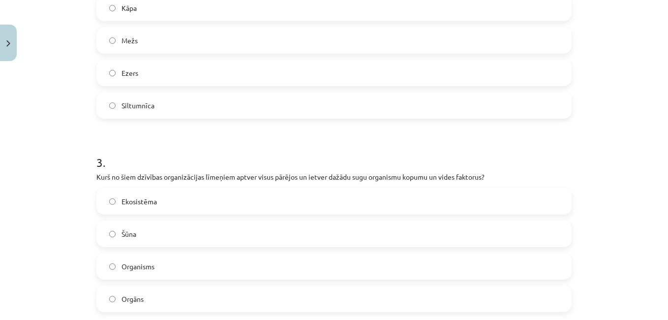
click at [357, 103] on label "Siltumnīca" at bounding box center [334, 105] width 474 height 25
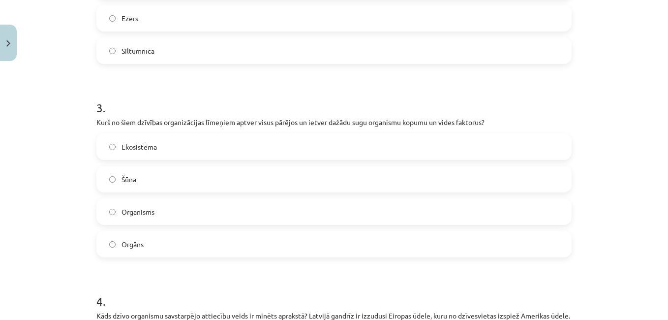
scroll to position [504, 0]
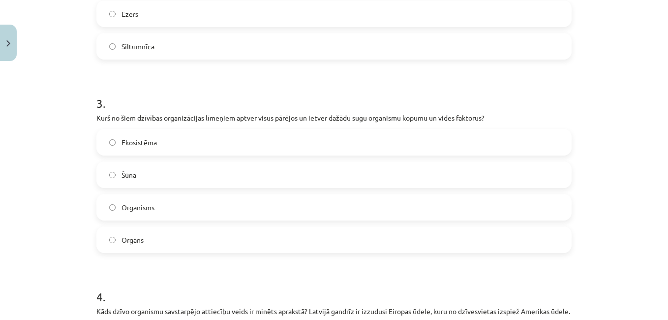
click at [508, 144] on label "Ekosistēma" at bounding box center [334, 142] width 474 height 25
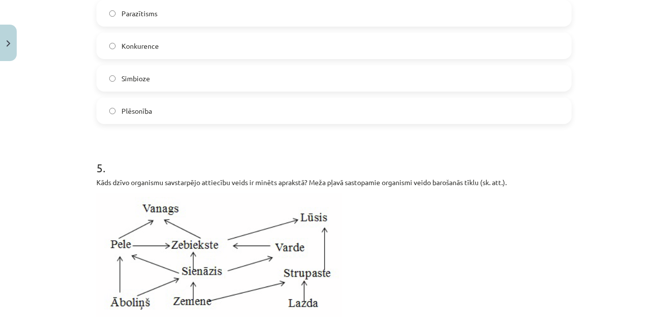
scroll to position [845, 0]
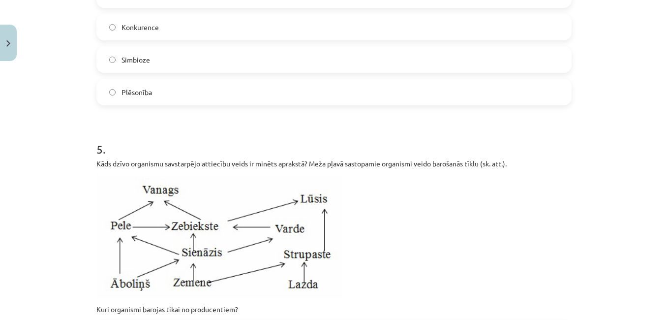
click at [386, 37] on label "Konkurence" at bounding box center [334, 27] width 474 height 25
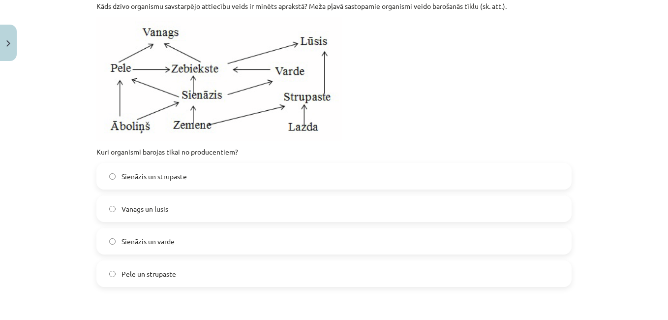
scroll to position [1029, 0]
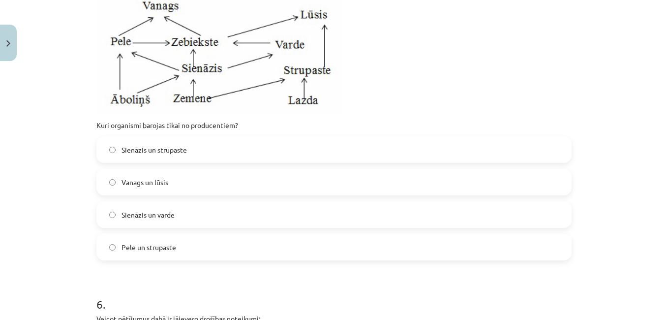
click at [328, 157] on label "Sienāzis un strupaste" at bounding box center [334, 149] width 474 height 25
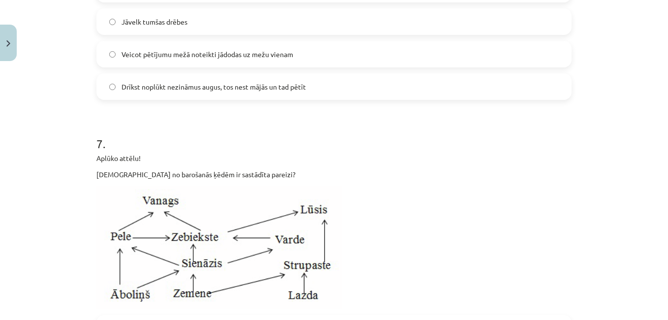
scroll to position [1383, 0]
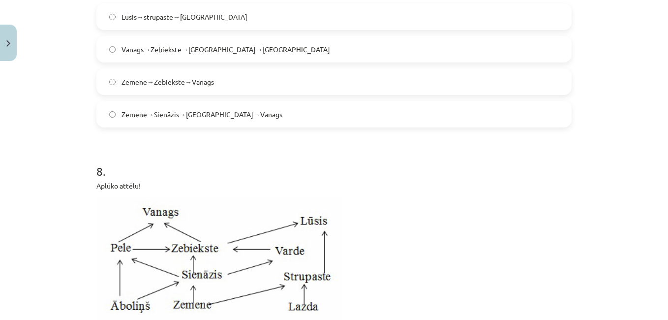
scroll to position [1714, 0]
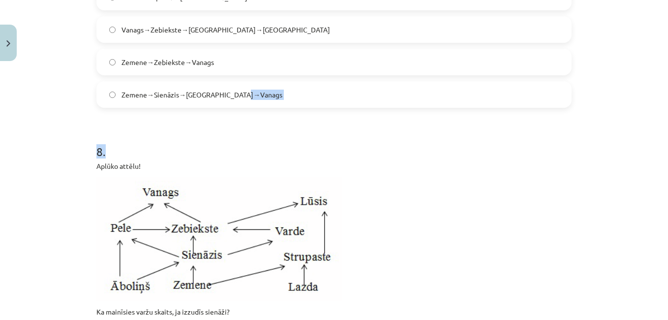
drag, startPoint x: 278, startPoint y: 101, endPoint x: 515, endPoint y: 178, distance: 249.4
click at [366, 105] on label "Zemene→Sienāzis→[GEOGRAPHIC_DATA]→Vanags" at bounding box center [334, 94] width 474 height 25
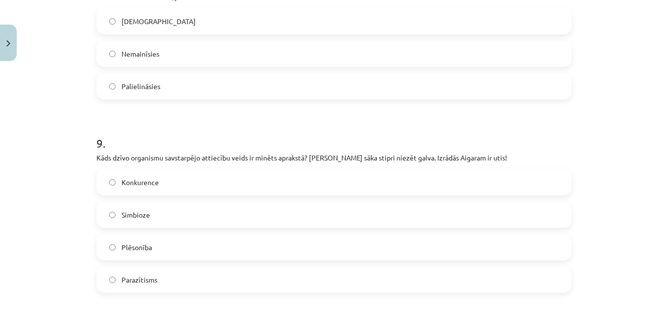
scroll to position [2049, 0]
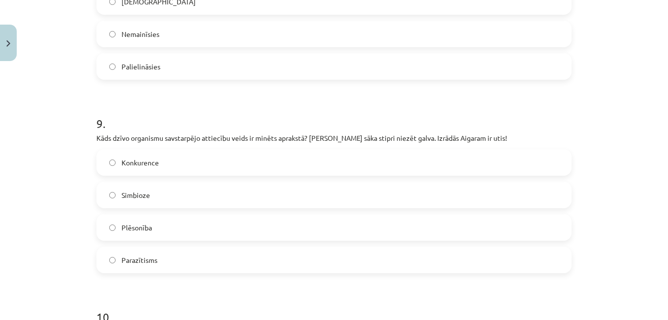
click at [379, 14] on label "[DEMOGRAPHIC_DATA]" at bounding box center [334, 1] width 474 height 25
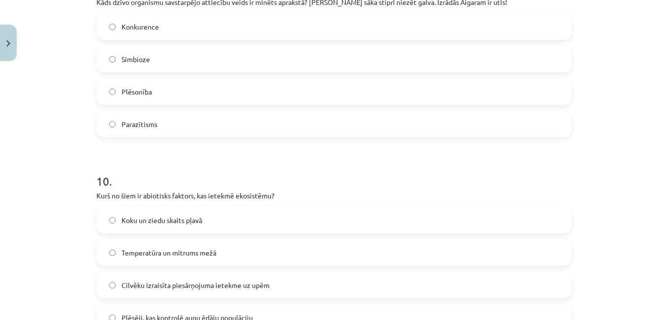
scroll to position [2186, 0]
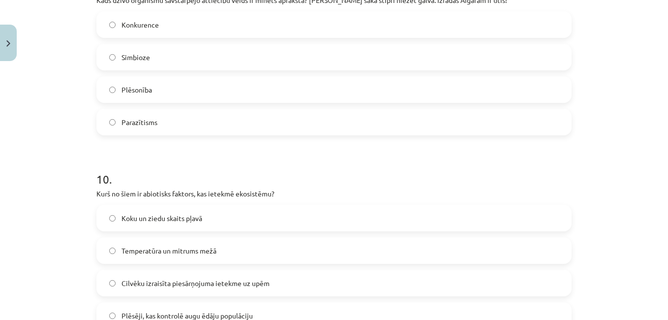
click at [401, 125] on label "Parazītisms" at bounding box center [334, 122] width 474 height 25
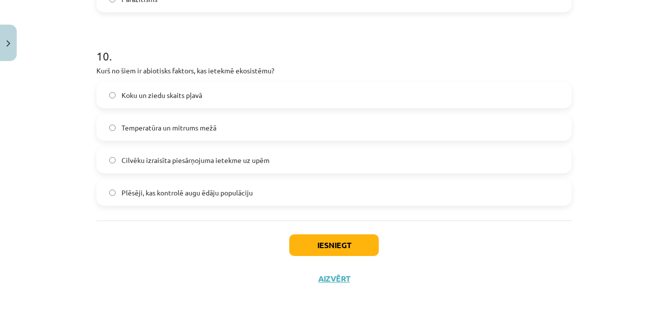
scroll to position [2320, 0]
click at [211, 146] on div "Koku un ziedu skaits pļavā Temperatūra un mitrums mežā Cilvēku izraisīta piesār…" at bounding box center [333, 144] width 475 height 124
click at [216, 133] on label "Temperatūra un mitrums mežā" at bounding box center [334, 127] width 474 height 25
click at [318, 251] on button "Iesniegt" at bounding box center [334, 245] width 90 height 22
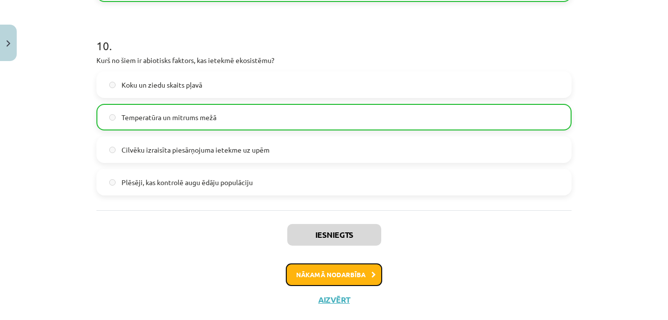
click at [324, 282] on button "Nākamā nodarbība" at bounding box center [334, 274] width 96 height 23
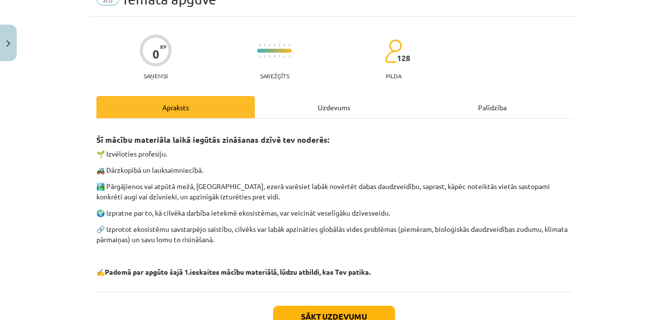
scroll to position [25, 0]
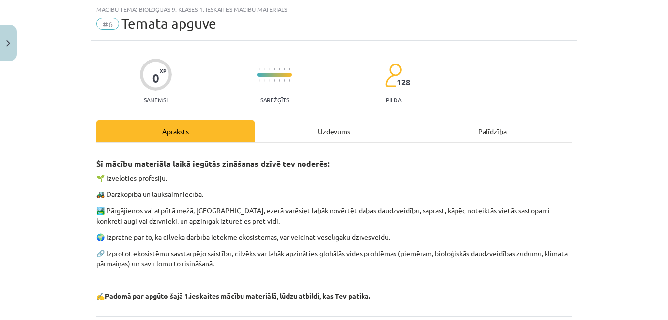
click at [347, 133] on div "Uzdevums" at bounding box center [334, 131] width 158 height 22
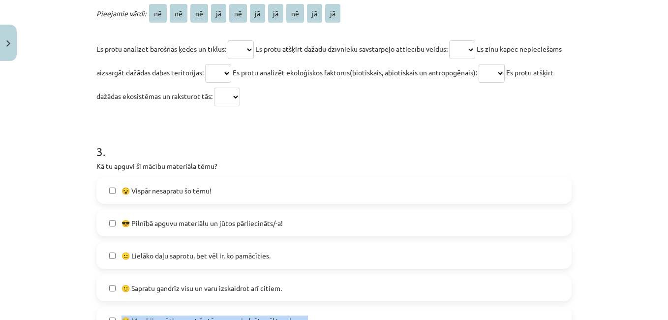
click at [662, 303] on div "Mācību tēma: Bioloģijas 9. klases 1. ieskaites mācību materiāls #6 Temata apguv…" at bounding box center [334, 160] width 668 height 320
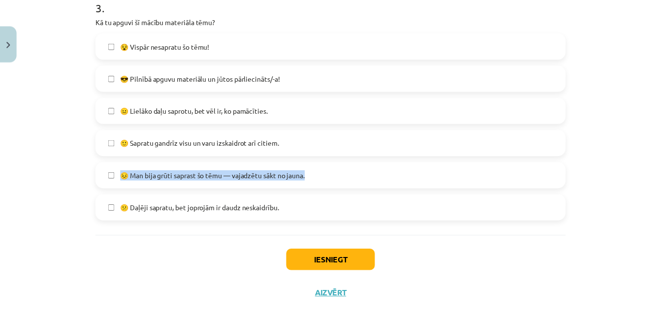
scroll to position [744, 0]
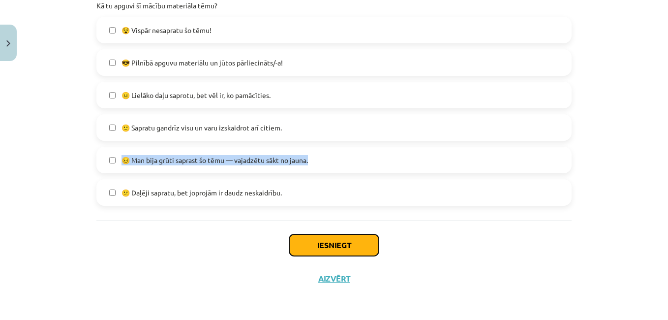
click at [367, 243] on button "Iesniegt" at bounding box center [334, 245] width 90 height 22
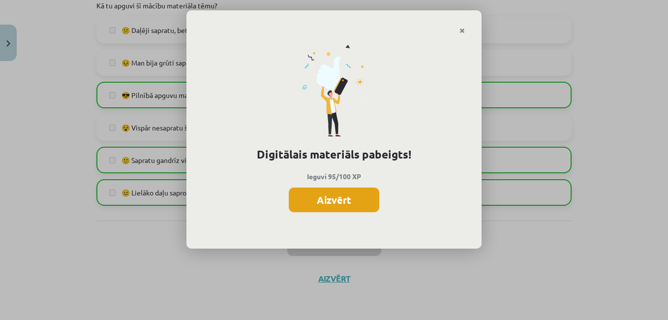
click at [351, 204] on button "Aizvērt" at bounding box center [334, 200] width 91 height 25
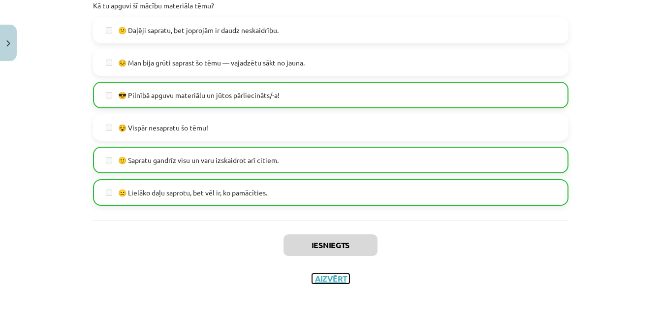
click at [336, 277] on button "Aizvērt" at bounding box center [330, 279] width 37 height 10
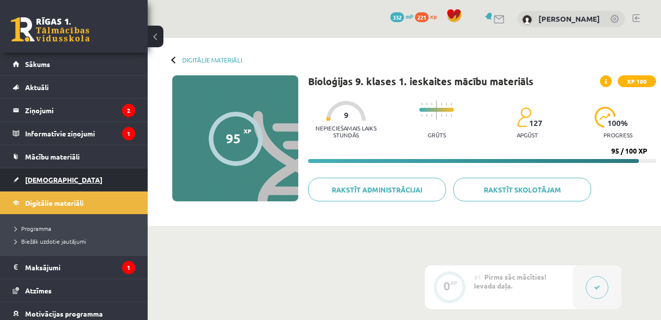
click at [47, 174] on link "[DEMOGRAPHIC_DATA]" at bounding box center [74, 179] width 123 height 23
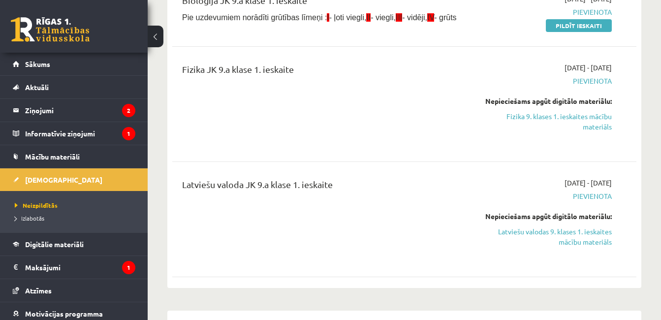
scroll to position [361, 0]
